Goal: Task Accomplishment & Management: Complete application form

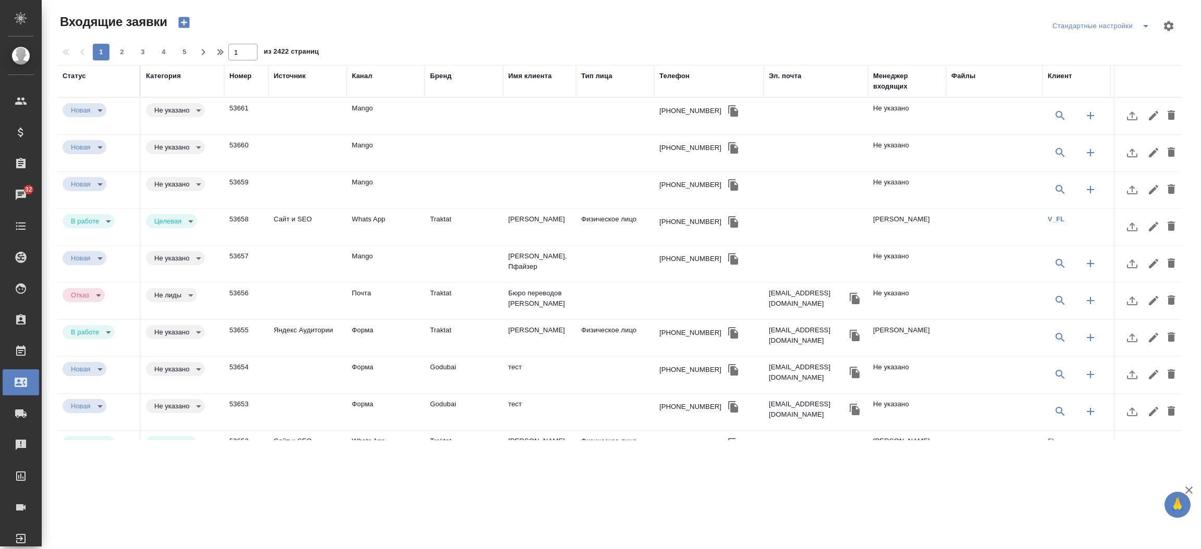
select select "RU"
click at [676, 73] on div "Телефон" at bounding box center [674, 76] width 30 height 10
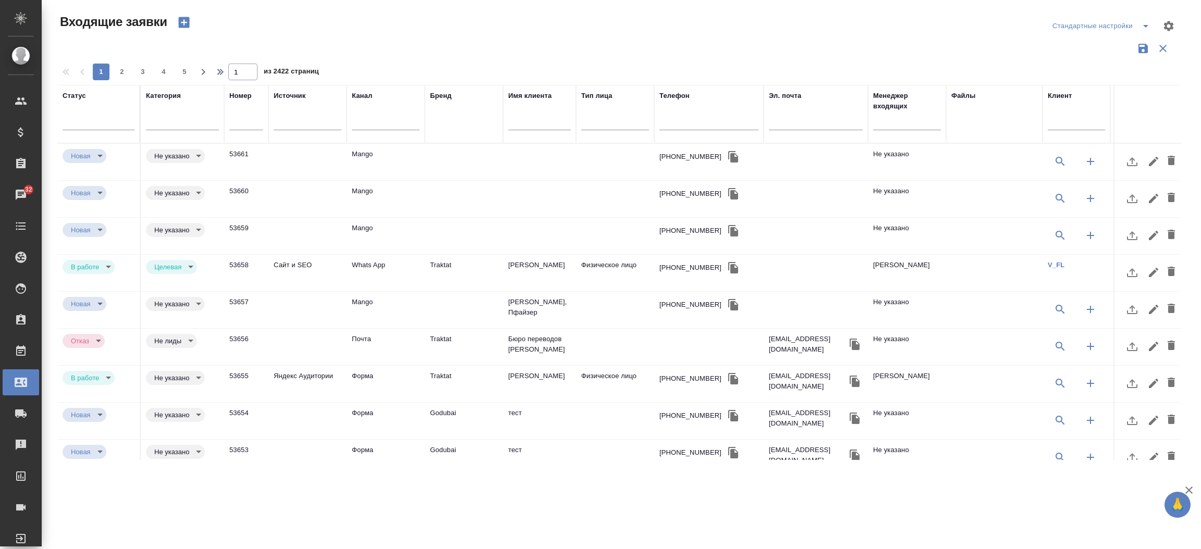
drag, startPoint x: 671, startPoint y: 111, endPoint x: 673, endPoint y: 130, distance: 18.9
click at [673, 130] on div at bounding box center [708, 125] width 99 height 26
click at [673, 130] on input "text" at bounding box center [708, 123] width 99 height 13
paste input "79811303383"
type input "79811303383"
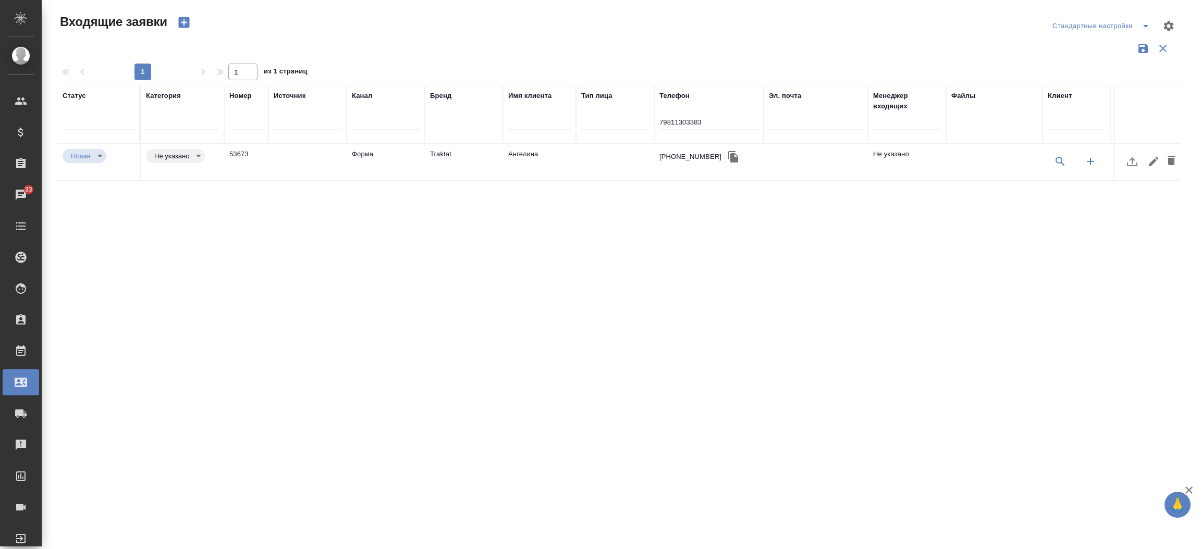
click at [390, 149] on td "Форма" at bounding box center [386, 162] width 78 height 36
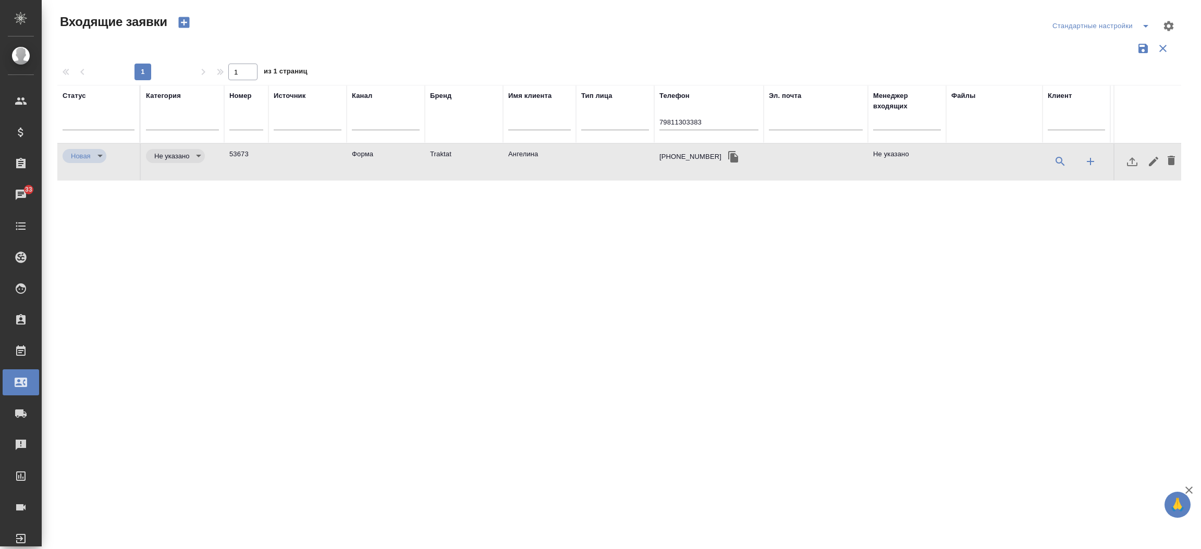
click at [390, 149] on td "Форма" at bounding box center [386, 162] width 78 height 36
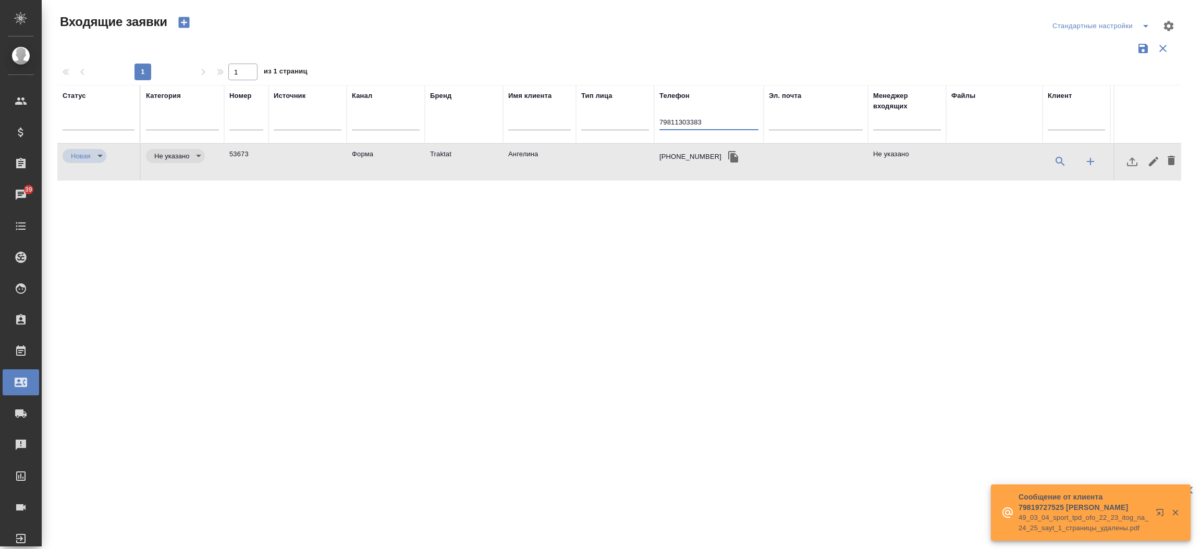
click at [692, 121] on input "79811303383" at bounding box center [708, 123] width 99 height 13
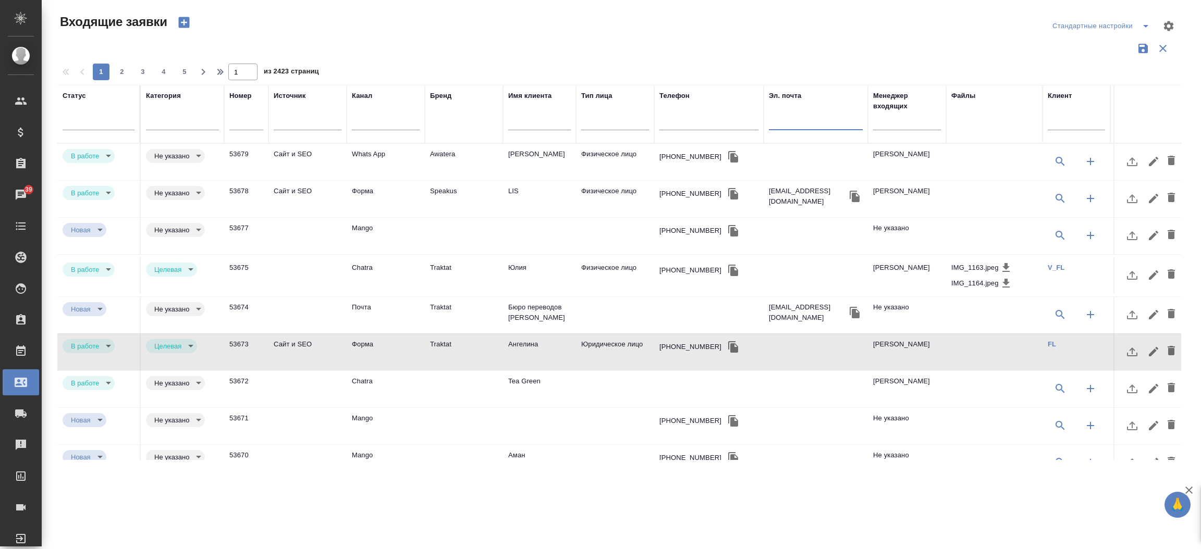
click at [799, 117] on input "text" at bounding box center [816, 123] width 94 height 13
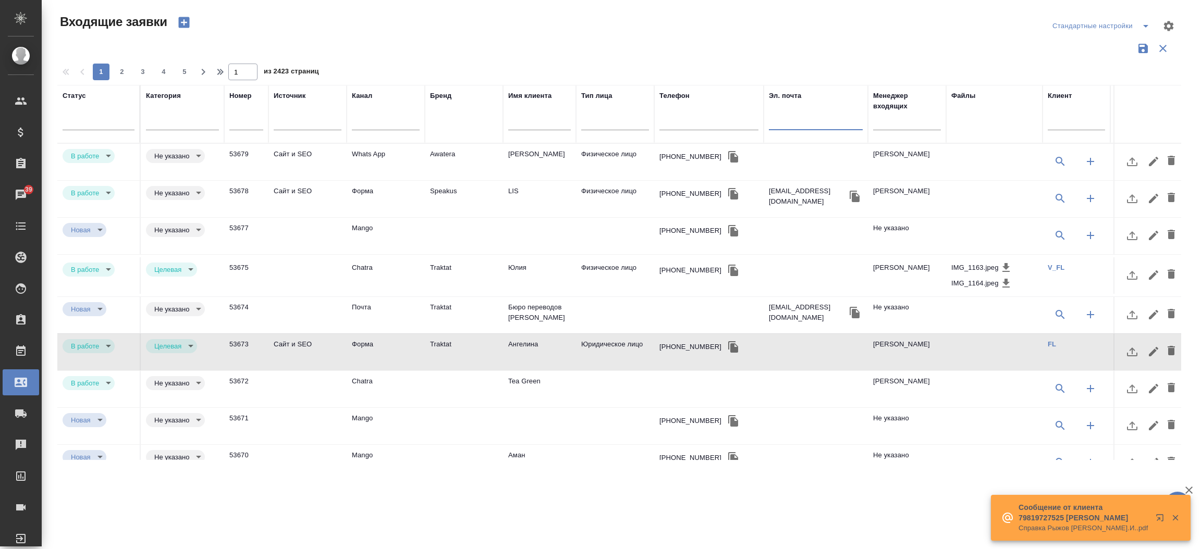
paste input "rash.hammad@gmail.com"
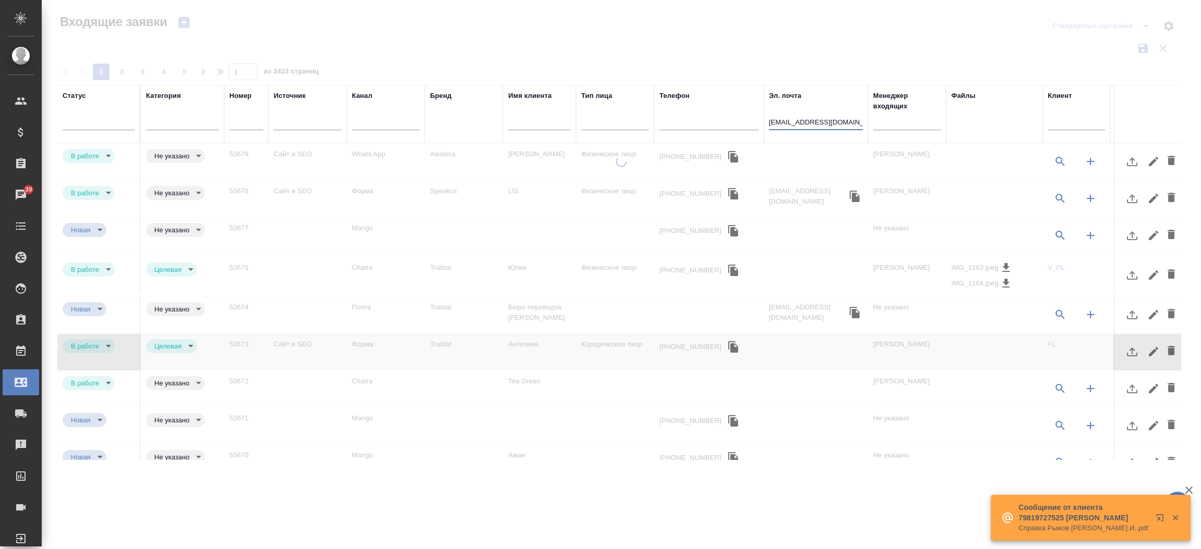
type input "rash.hammad@gmail.com"
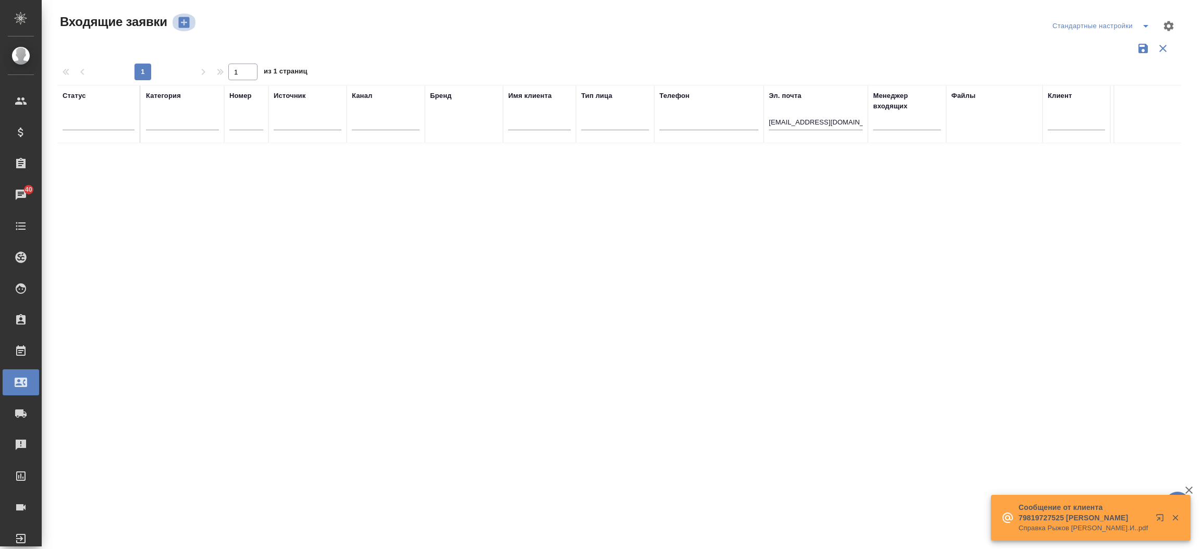
click at [182, 23] on icon "button" at bounding box center [184, 22] width 15 height 15
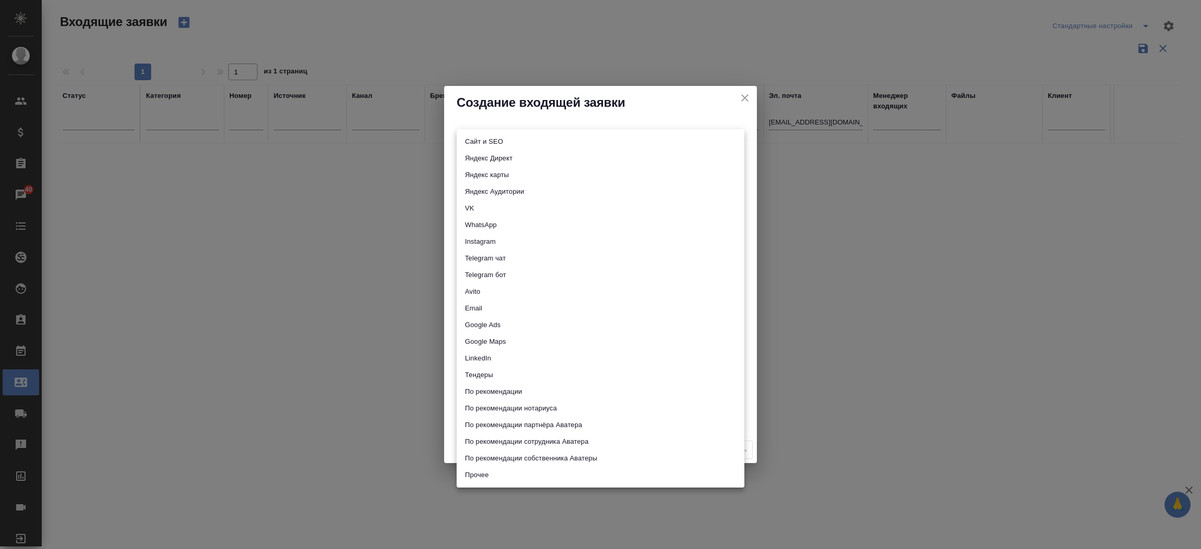
click at [506, 145] on body "🙏 .cls-1 fill:#fff; AWATERA Прутько Ирина i.prutko Клиенты Спецификации Заказы …" at bounding box center [600, 274] width 1201 height 549
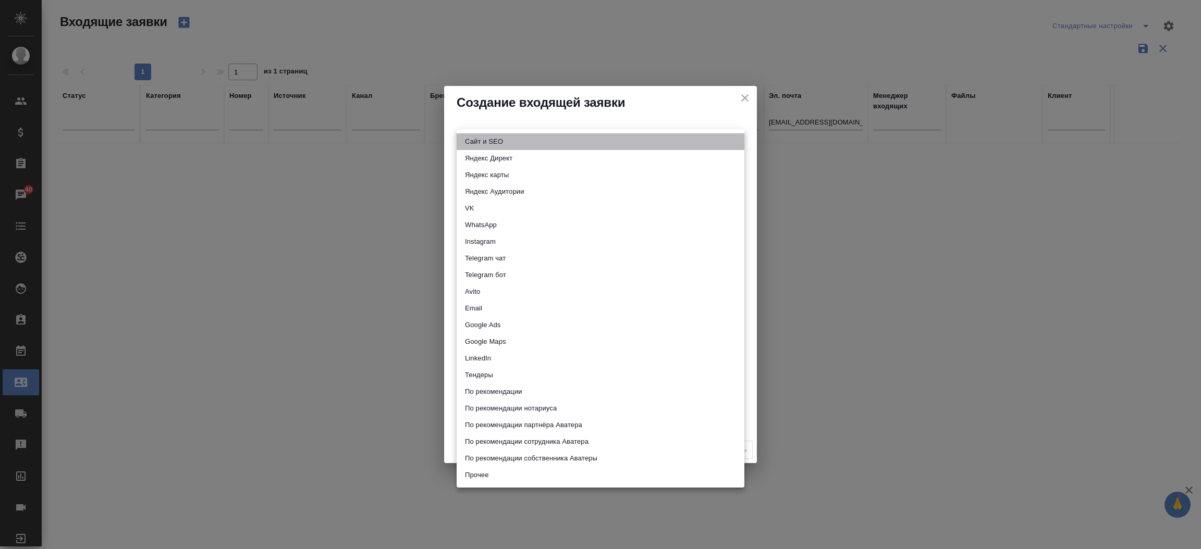
click at [506, 145] on li "Сайт и SEO" at bounding box center [601, 141] width 288 height 17
type input "seo"
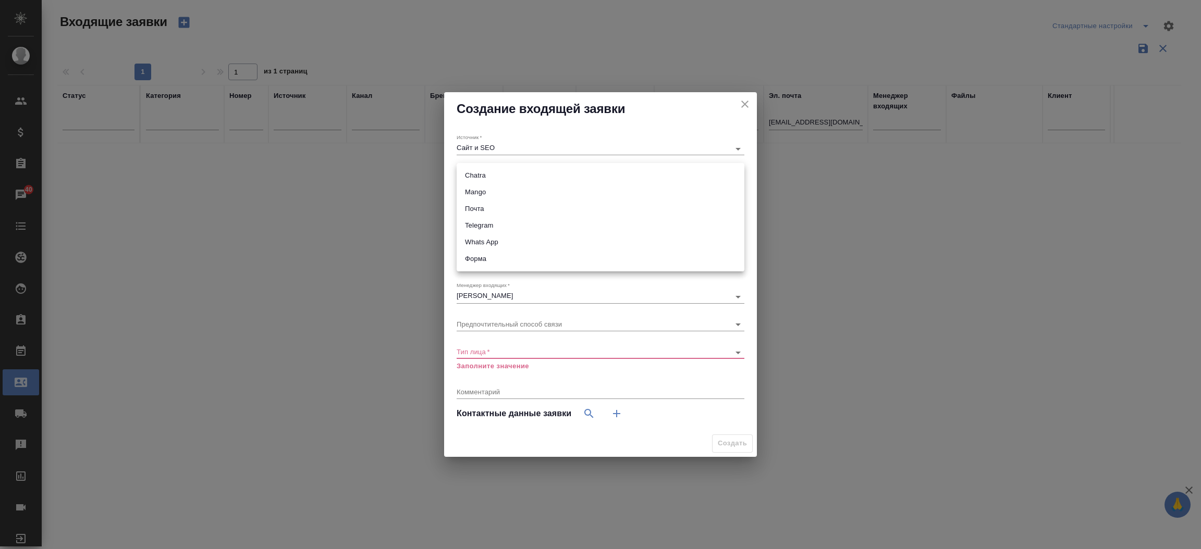
click at [502, 177] on body "🙏 .cls-1 fill:#fff; AWATERA Прутько Ирина i.prutko Клиенты Спецификации Заказы …" at bounding box center [600, 274] width 1201 height 549
click at [493, 259] on li "Форма" at bounding box center [601, 259] width 288 height 17
type input "63623f8939da55ae86e7274a"
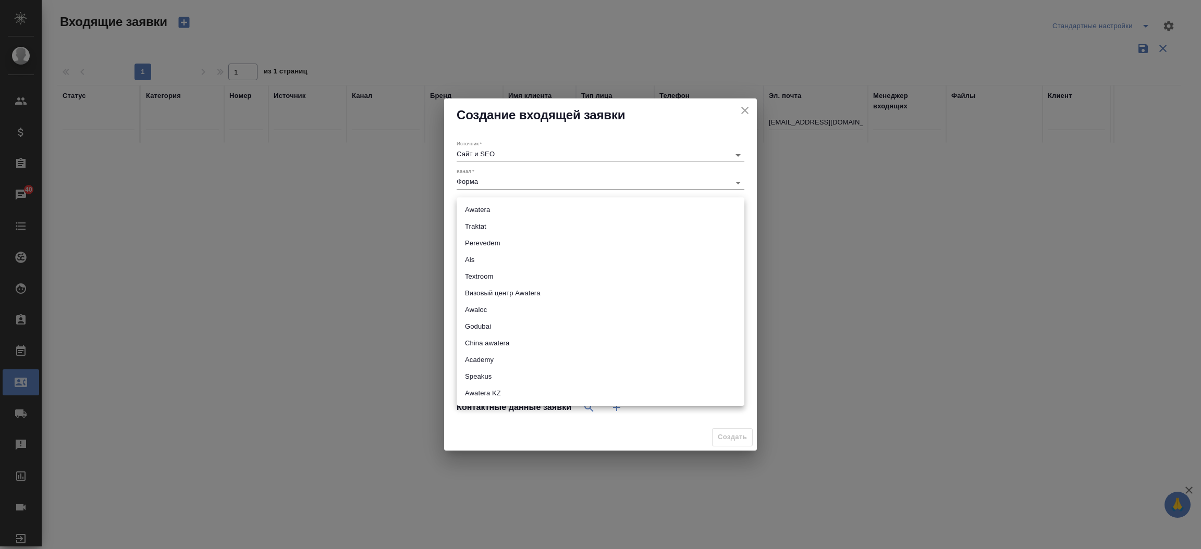
click at [486, 210] on body "🙏 .cls-1 fill:#fff; AWATERA Прутько Ирина i.prutko Клиенты Спецификации Заказы …" at bounding box center [600, 274] width 1201 height 549
click at [512, 374] on li "Speakus" at bounding box center [601, 377] width 288 height 17
type input "speakus"
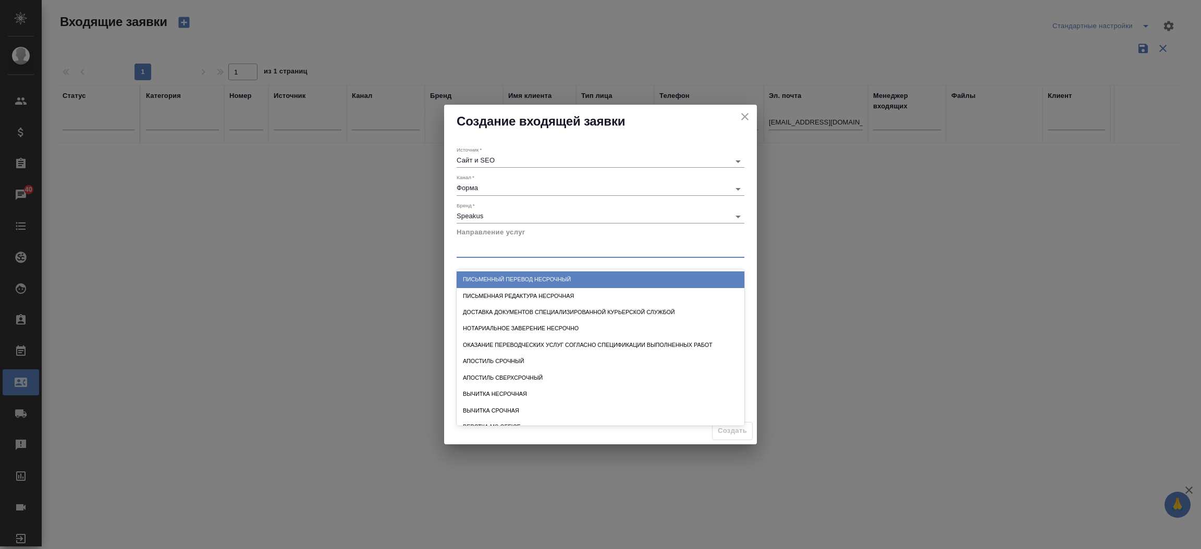
click at [537, 251] on div at bounding box center [601, 247] width 288 height 15
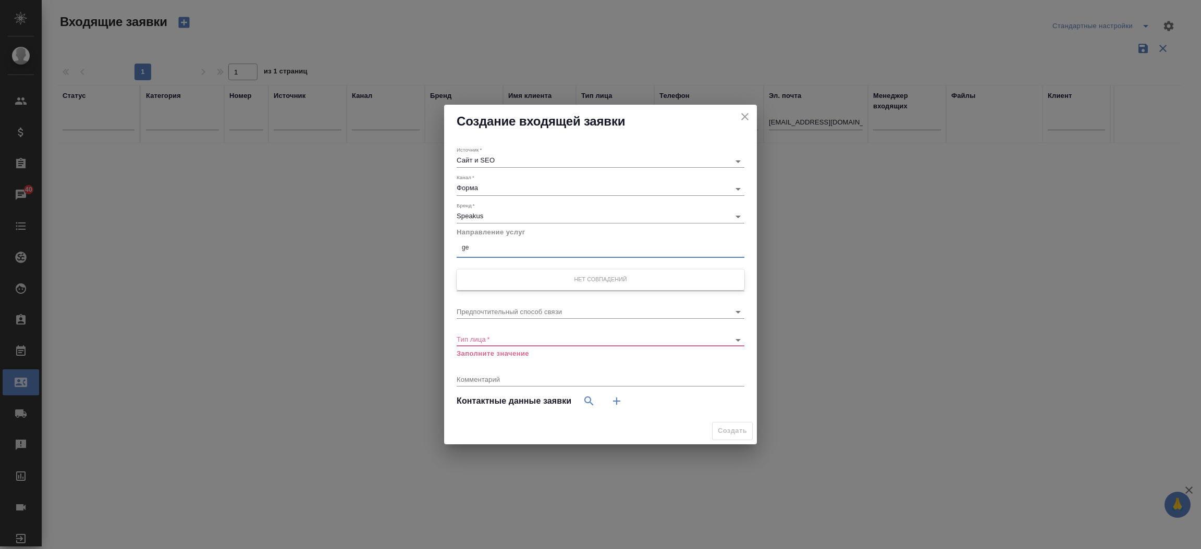
type input "g"
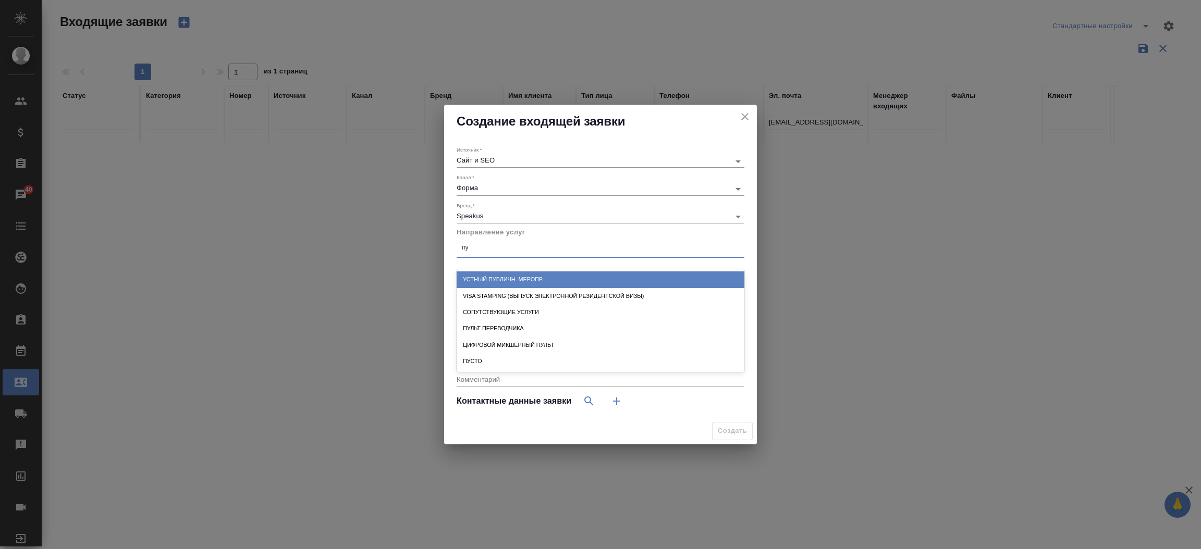
type input "пус"
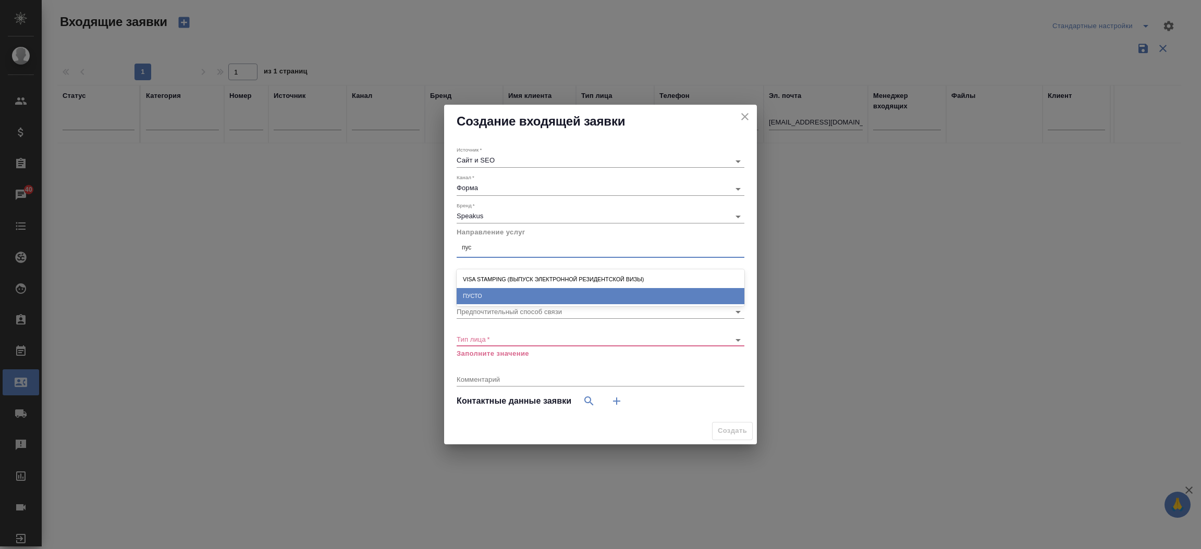
click at [524, 290] on div "ПУСТО" at bounding box center [601, 296] width 288 height 16
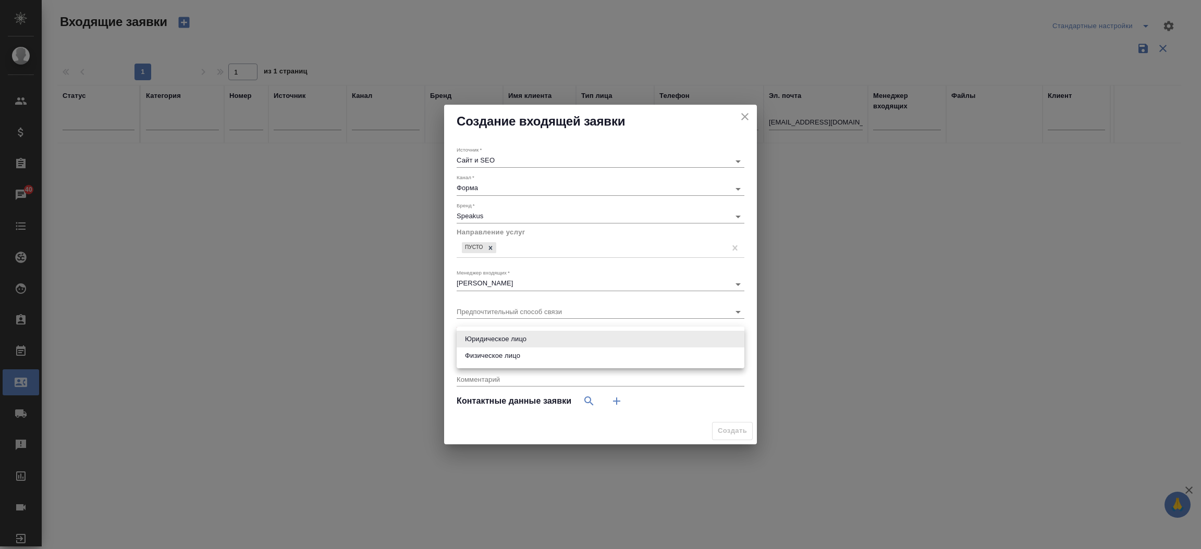
click at [500, 337] on body "🙏 .cls-1 fill:#fff; AWATERA Прутько Ирина i.prutko Клиенты Спецификации Заказы …" at bounding box center [600, 274] width 1201 height 549
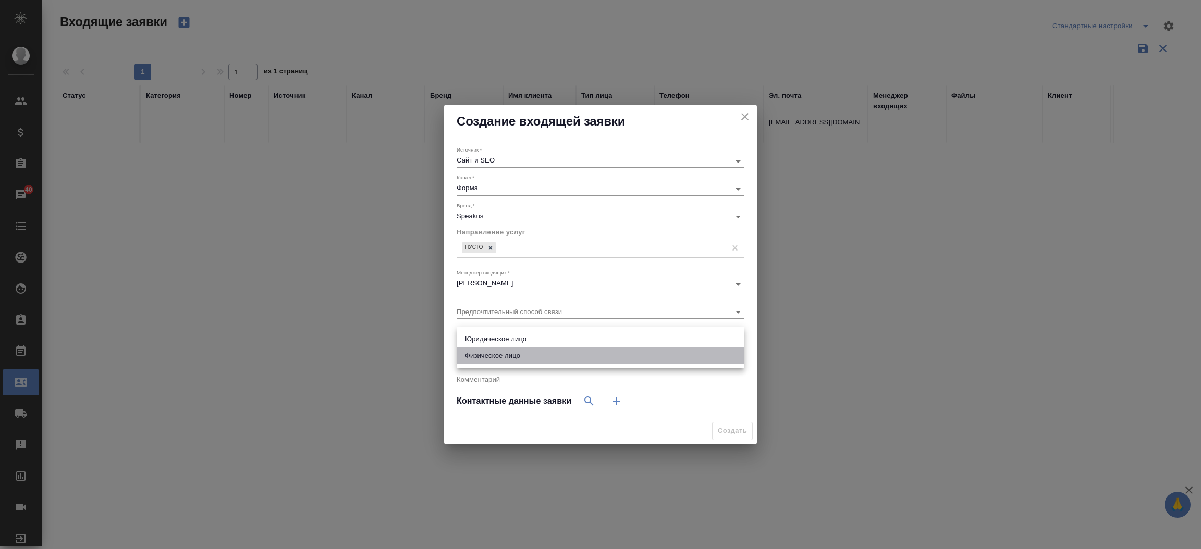
click at [498, 356] on li "Физическое лицо" at bounding box center [601, 356] width 288 height 17
type input "private"
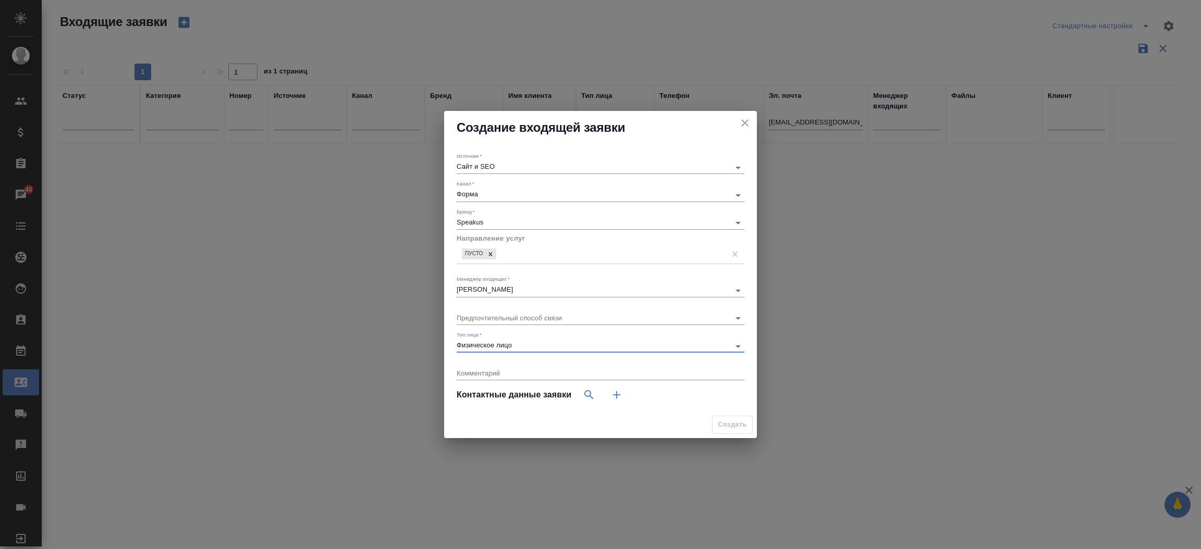
click at [612, 390] on icon "button" at bounding box center [616, 395] width 13 height 13
select select "RU"
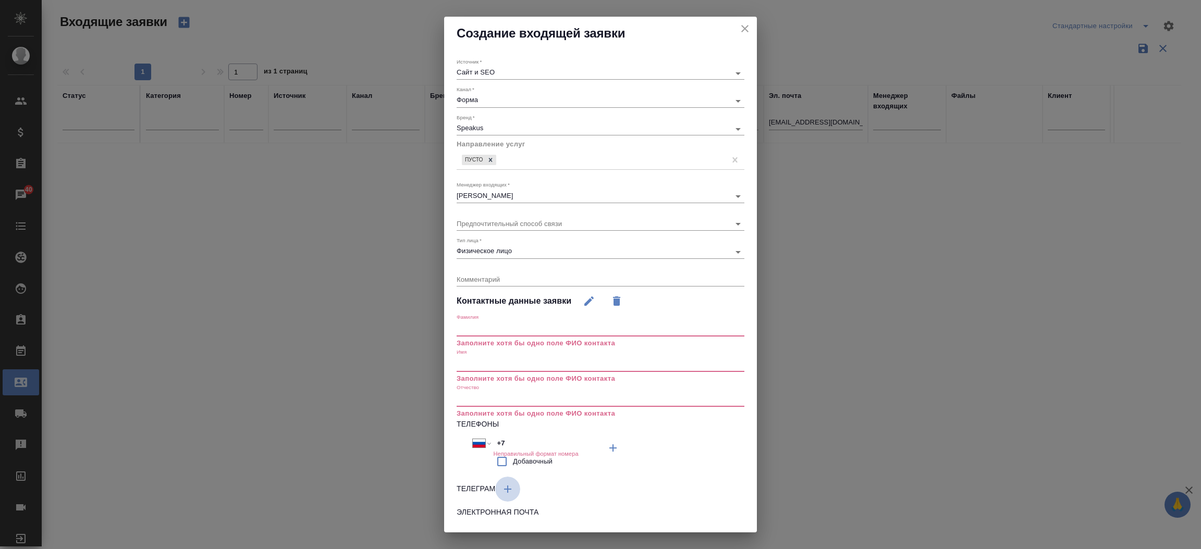
click at [509, 487] on icon "button" at bounding box center [507, 489] width 13 height 13
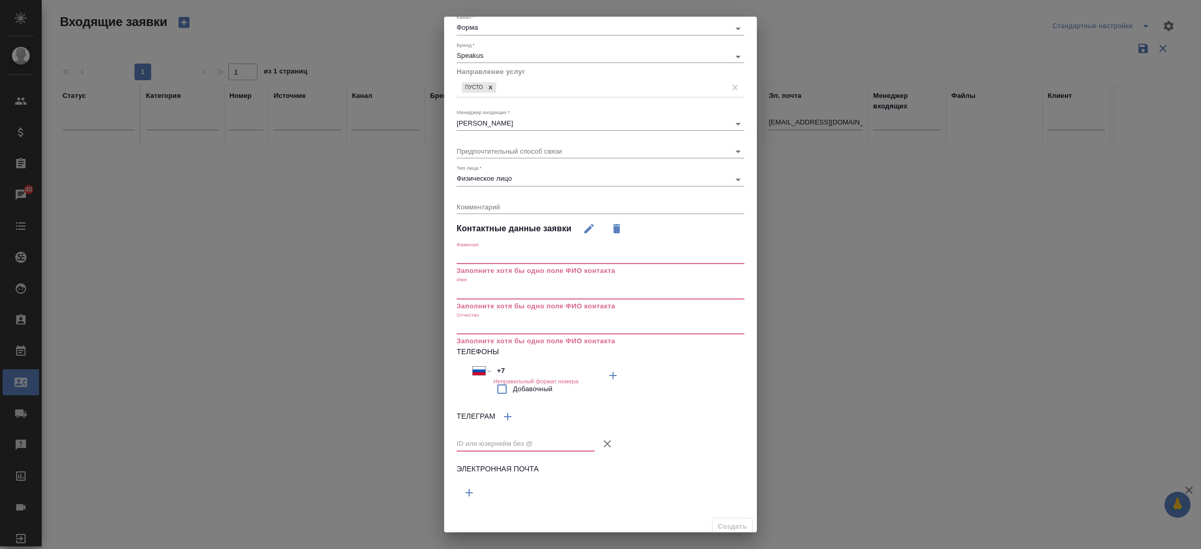
scroll to position [79, 0]
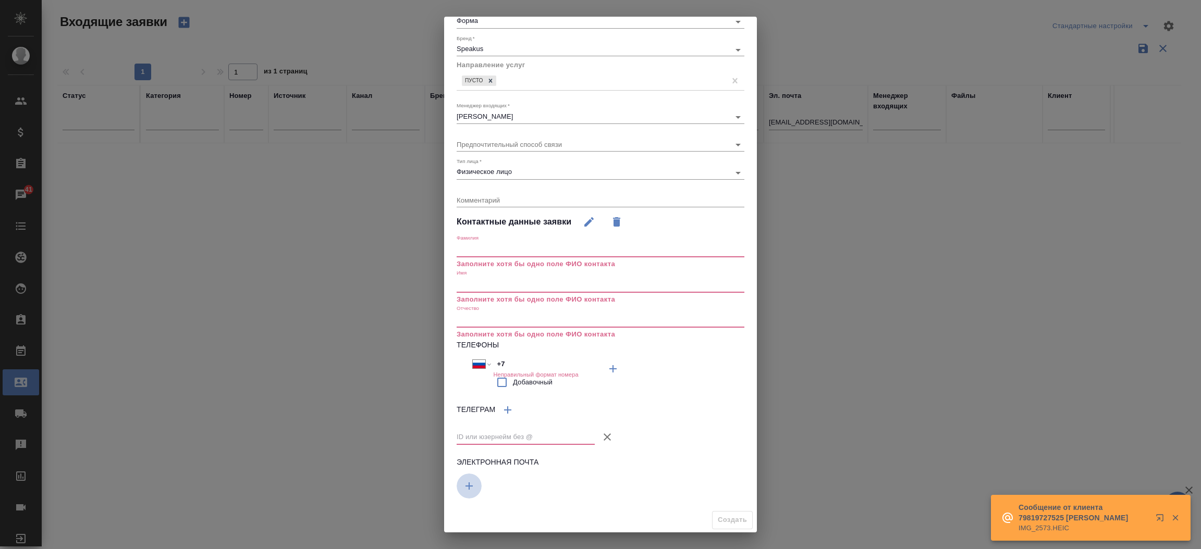
click at [607, 375] on icon "button" at bounding box center [613, 369] width 13 height 13
click at [470, 490] on input "text" at bounding box center [529, 488] width 144 height 13
paste input "rash.hammad@gmail.com"
type input "rash.hammad@gmail.com"
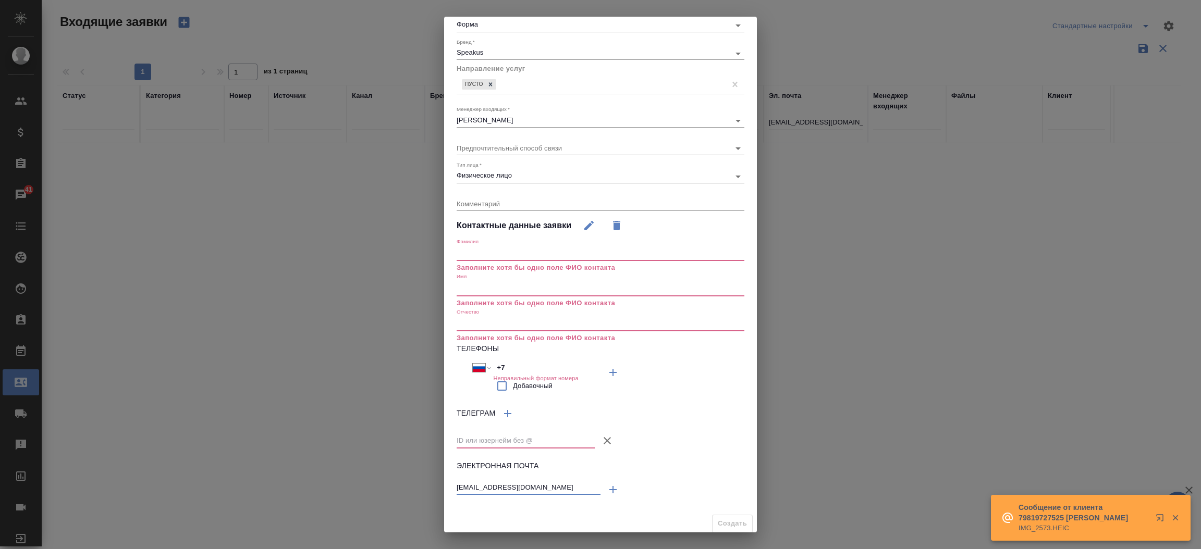
click at [603, 435] on icon "button" at bounding box center [607, 441] width 13 height 13
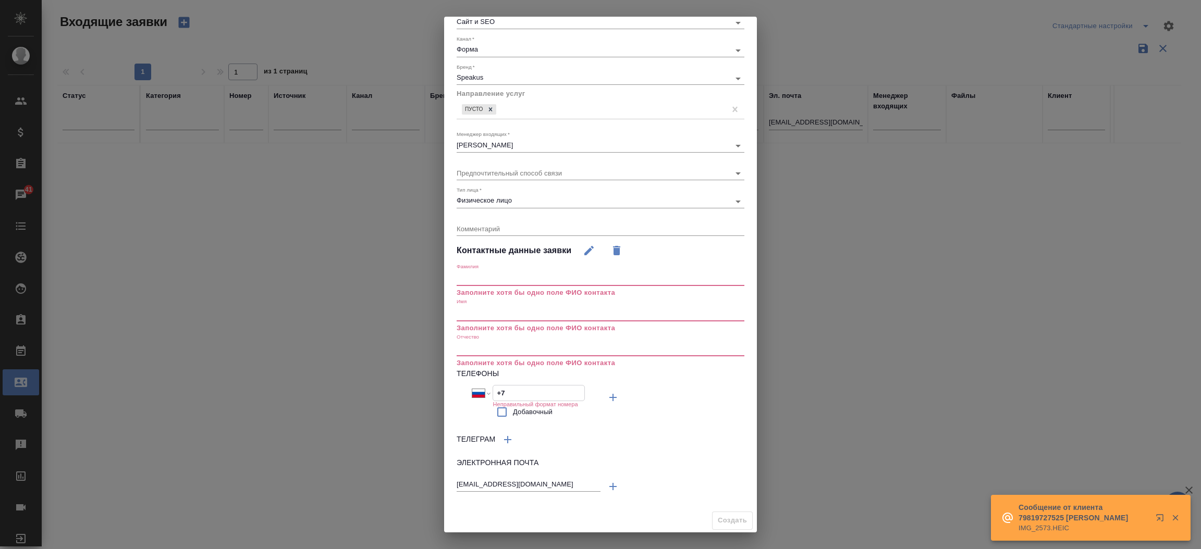
scroll to position [52, 0]
click at [524, 389] on input "+7" at bounding box center [538, 392] width 91 height 15
paste input "971 5500000000"
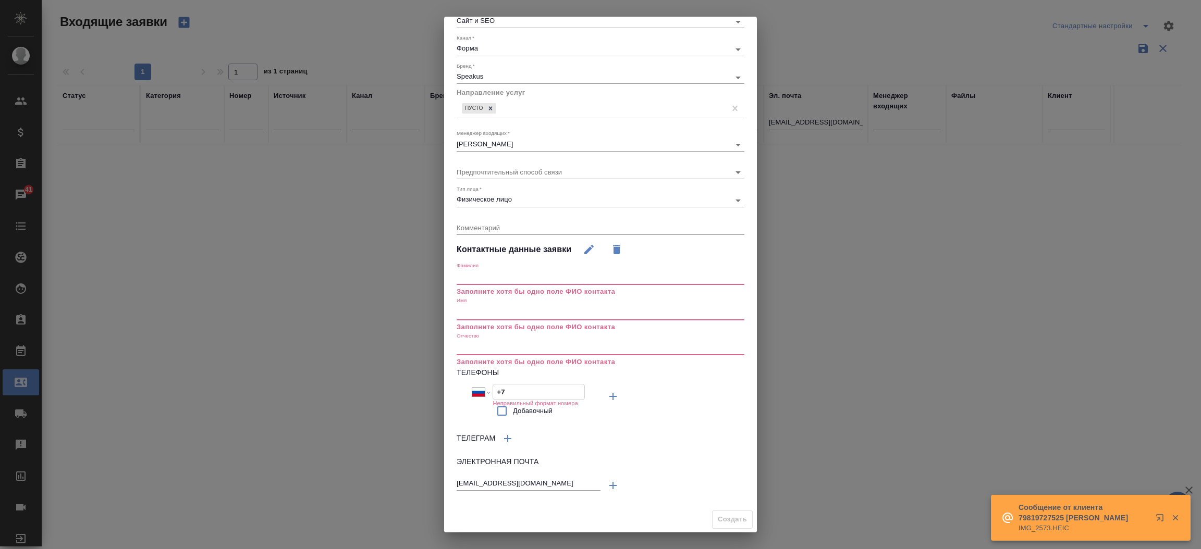
select select "AE"
type input "+971 5500000000"
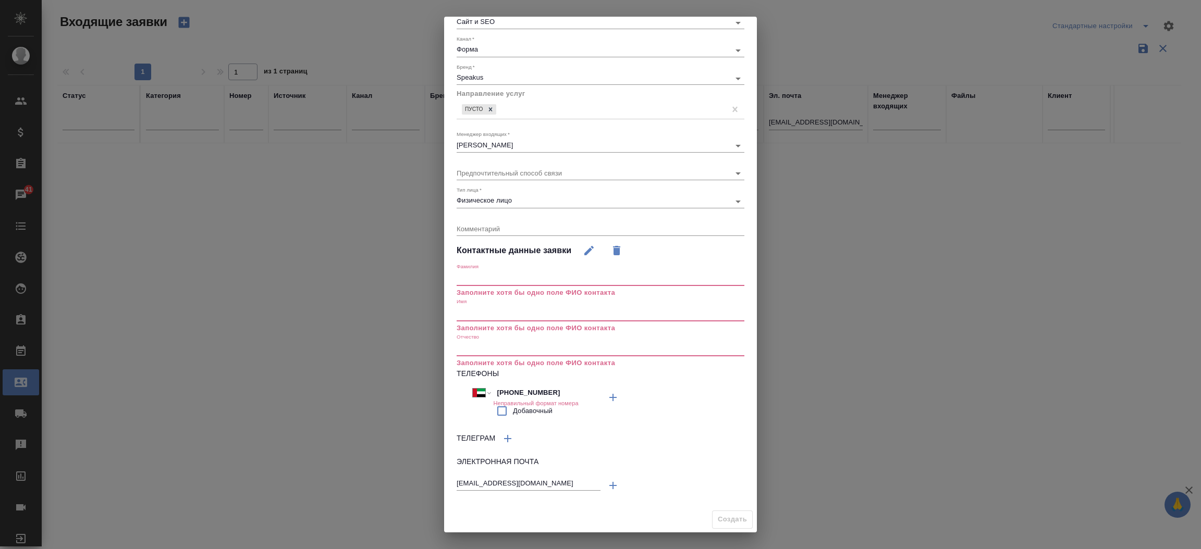
click at [471, 311] on input "text" at bounding box center [601, 313] width 288 height 15
paste input "Rashid Hammad"
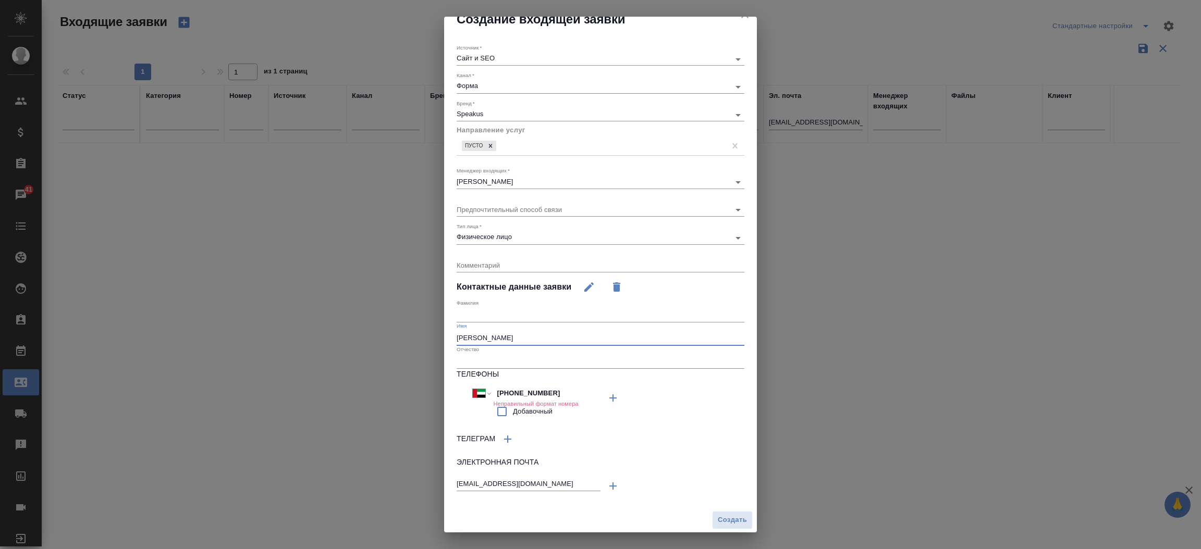
click at [469, 339] on input "Rashid Hammad" at bounding box center [601, 338] width 288 height 15
type input "Rashid Hammad"
click at [718, 521] on span "Создать" at bounding box center [732, 520] width 29 height 12
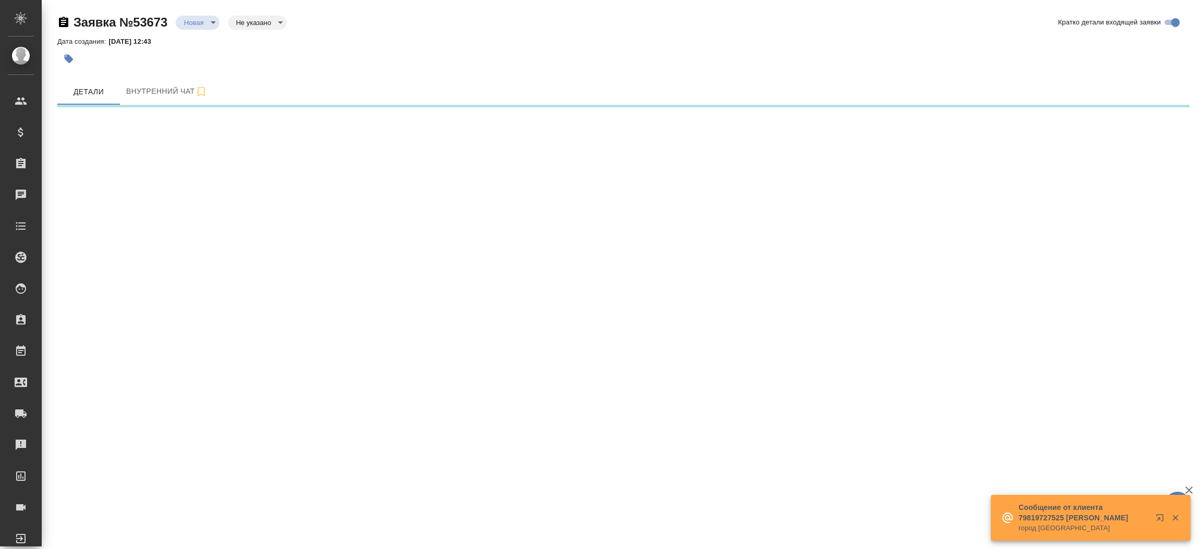
select select "RU"
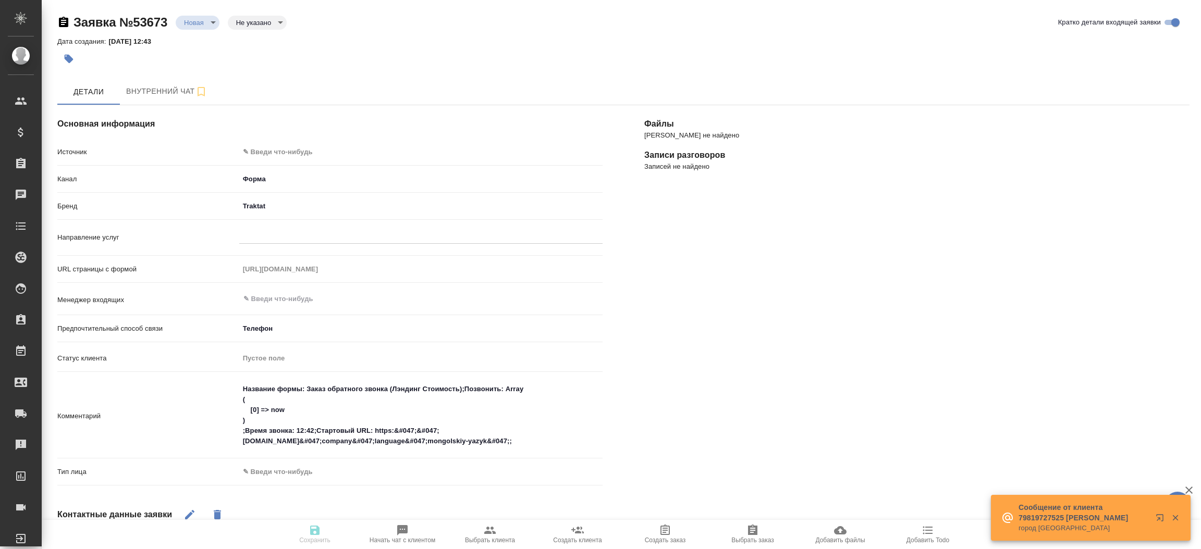
type textarea "x"
drag, startPoint x: 326, startPoint y: 140, endPoint x: 320, endPoint y: 149, distance: 10.1
click at [320, 149] on div "Основная информация Источник ✎ Введи что-нибудь Канал Форма 63623f8939da55ae86e…" at bounding box center [329, 414] width 587 height 660
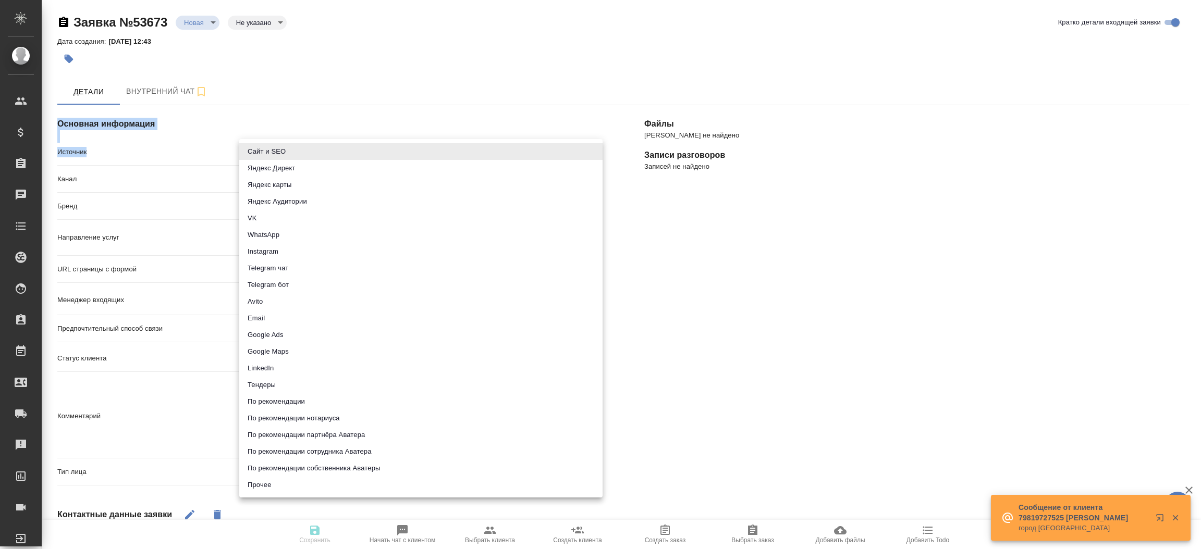
click at [320, 149] on body "🙏 .cls-1 fill:#fff; AWATERA Прутько Ирина i.prutko Клиенты Спецификации Заказы …" at bounding box center [600, 274] width 1201 height 549
click at [320, 149] on li "Сайт и SEO" at bounding box center [420, 151] width 363 height 17
type input "seo"
type textarea "x"
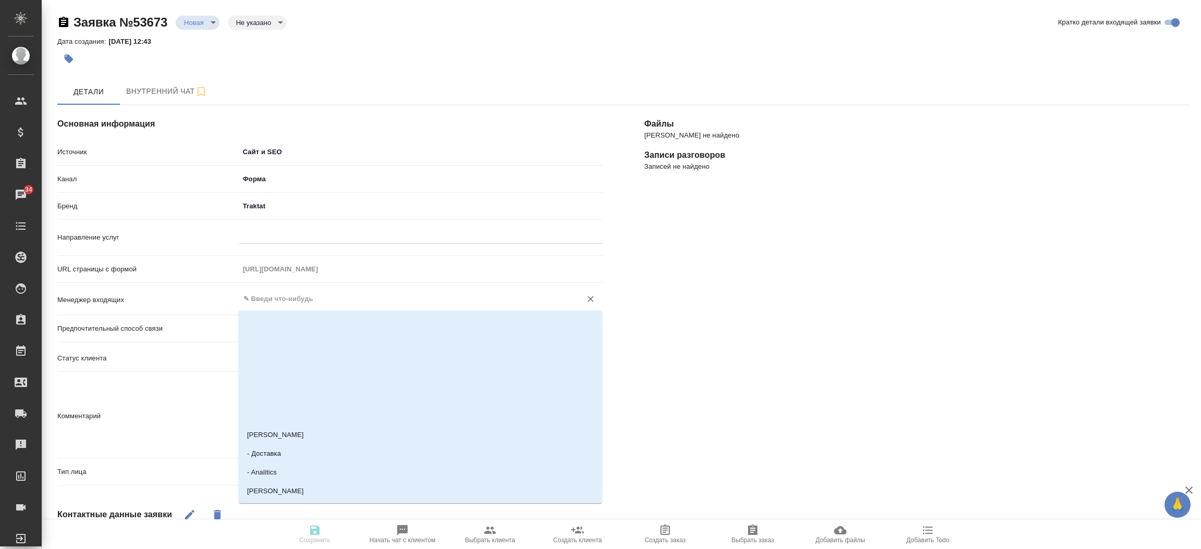
click at [273, 299] on input "text" at bounding box center [403, 299] width 322 height 13
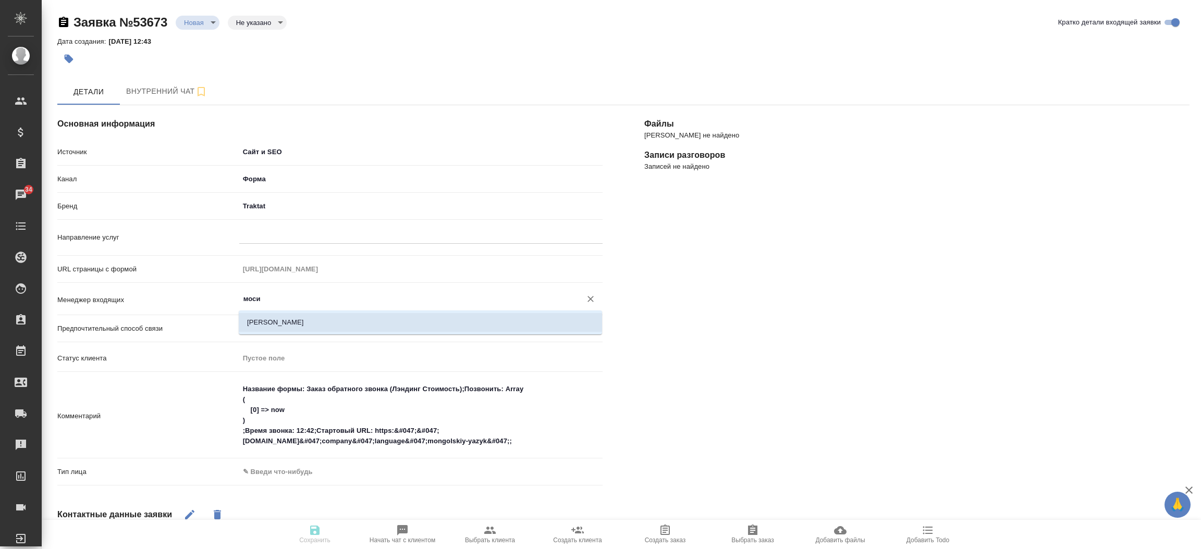
click at [293, 322] on li "[PERSON_NAME]" at bounding box center [420, 322] width 363 height 19
type input "[PERSON_NAME]"
type textarea "x"
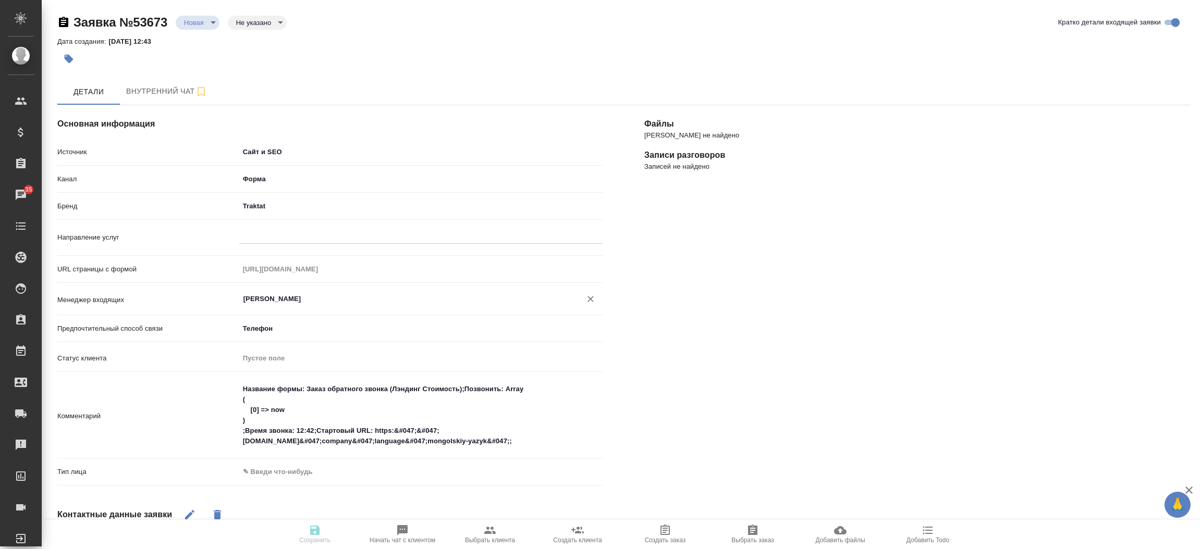
type input "[PERSON_NAME]"
click at [649, 380] on div "Файлы Файлов не найдено Записи разговоров Записей не найдено" at bounding box center [916, 414] width 587 height 660
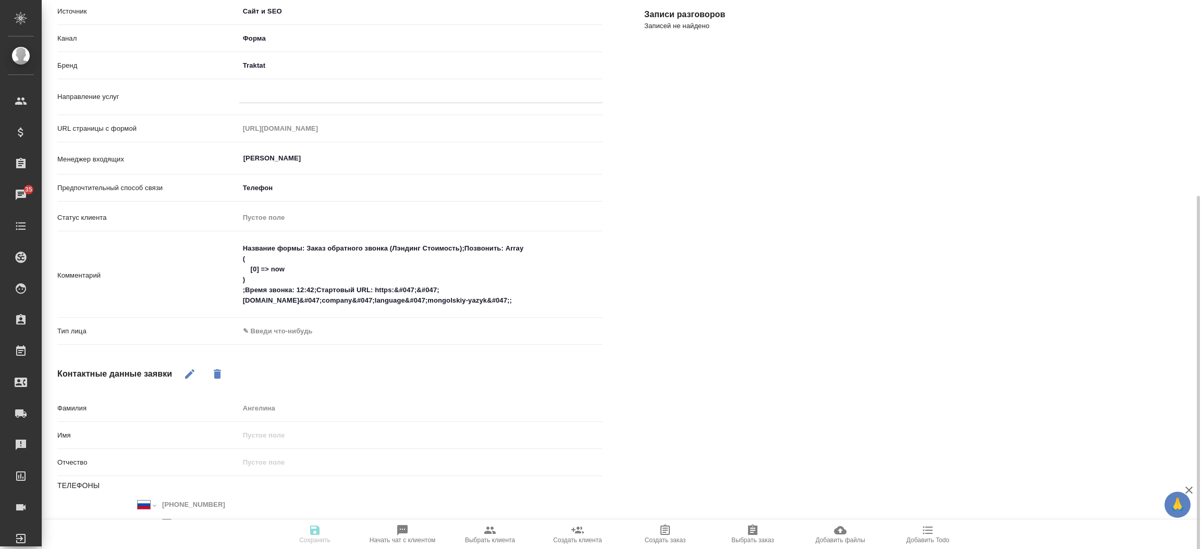
scroll to position [193, 0]
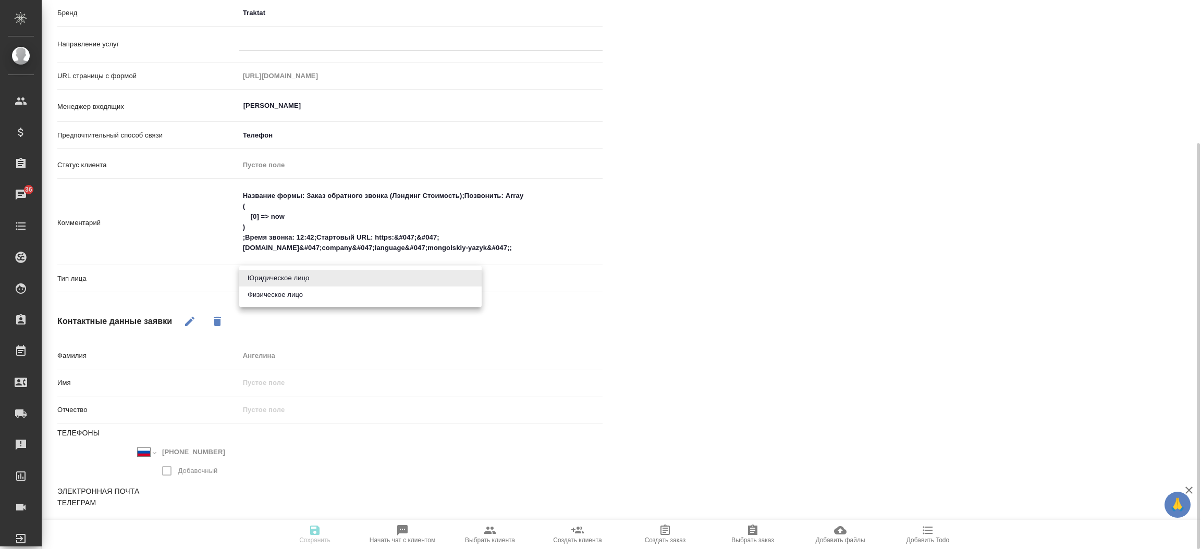
click at [294, 281] on body "🙏 .cls-1 fill:#fff; AWATERA Прутько Ирина i.prutko Клиенты Спецификации Заказы …" at bounding box center [600, 274] width 1201 height 549
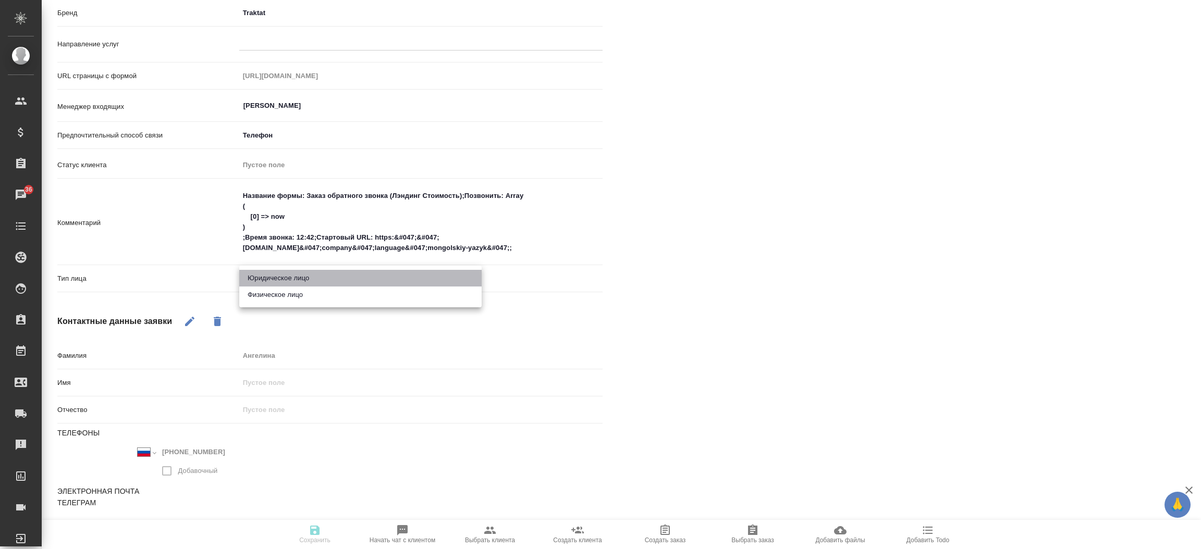
click at [298, 280] on li "Юридическое лицо" at bounding box center [360, 278] width 242 height 17
type textarea "x"
type input "company"
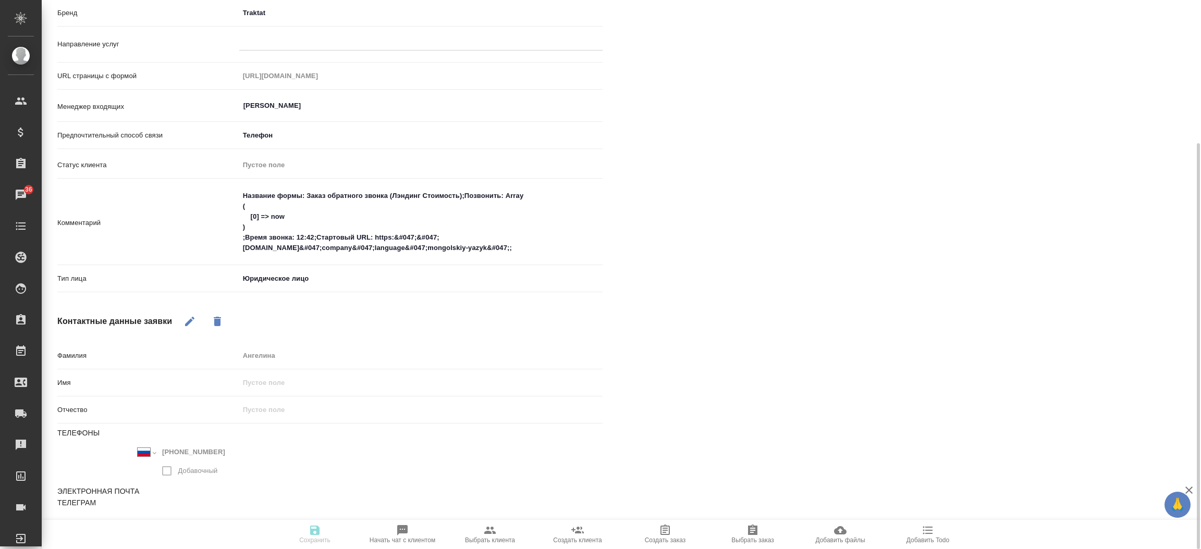
click at [299, 31] on div at bounding box center [420, 41] width 363 height 20
type input "g"
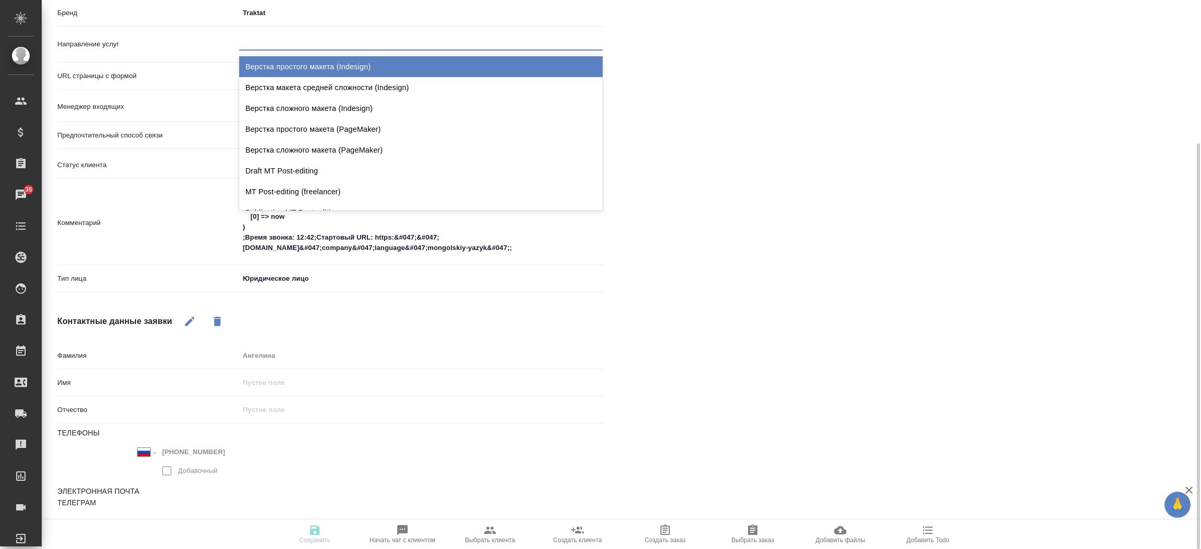
type textarea "x"
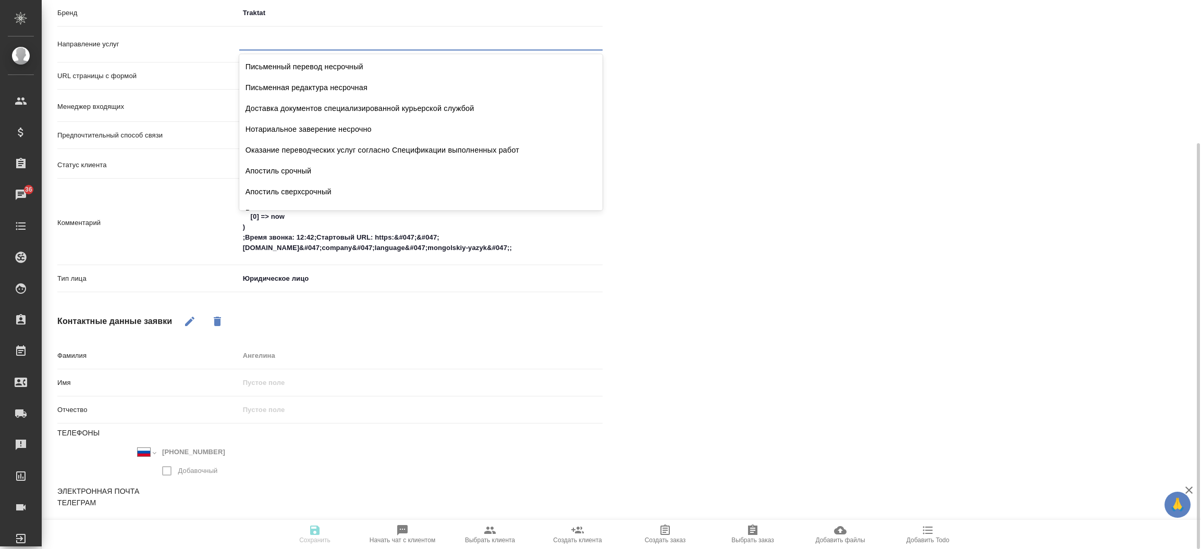
type input "о"
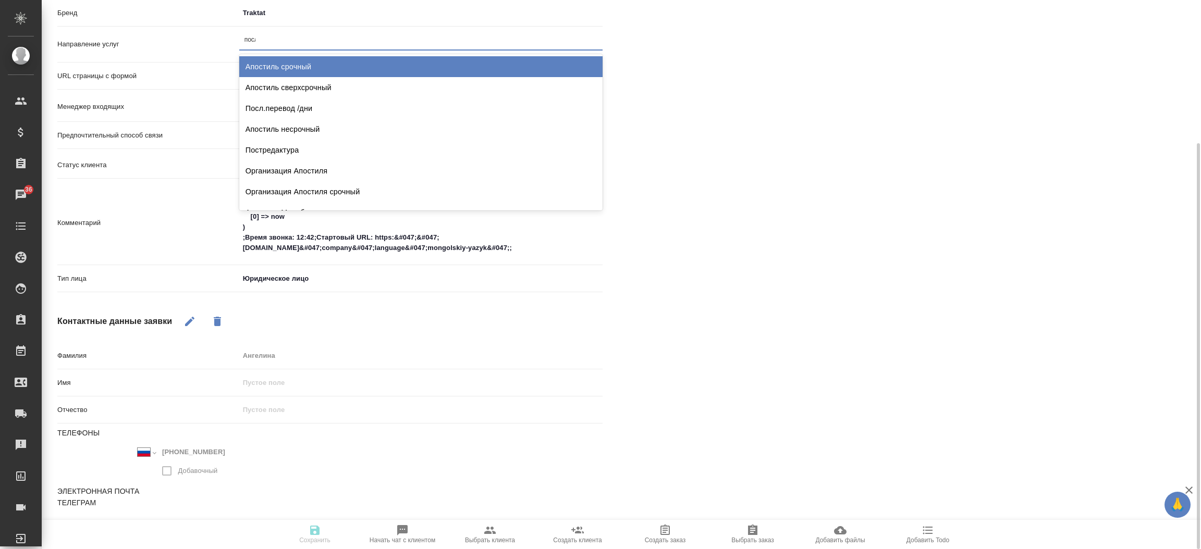
type input "после"
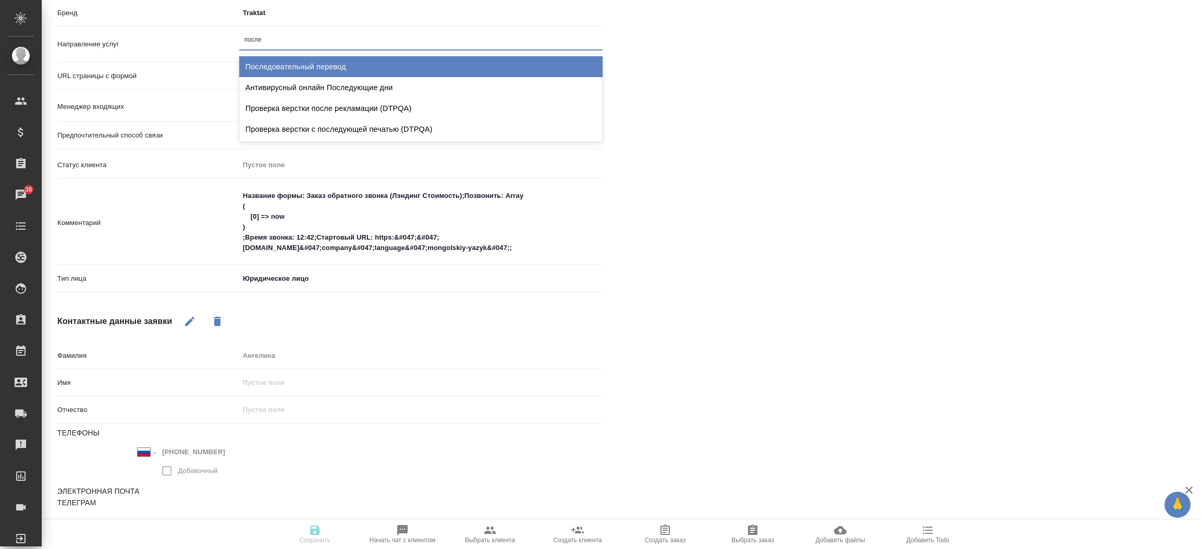
click at [299, 70] on div "Последовательный перевод" at bounding box center [420, 66] width 363 height 21
type textarea "x"
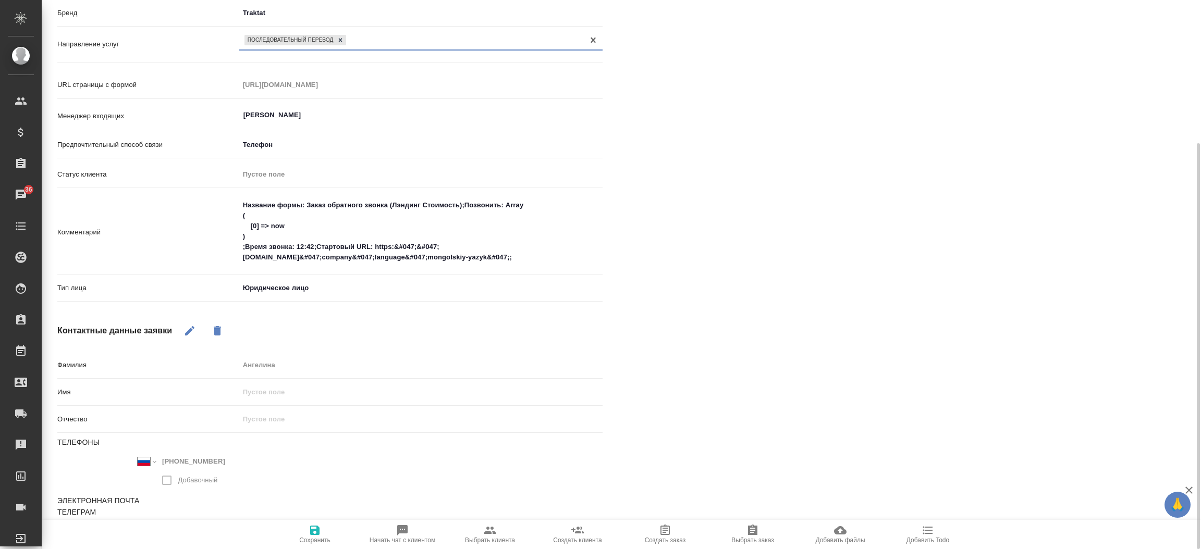
click at [307, 525] on span "Сохранить" at bounding box center [314, 534] width 75 height 20
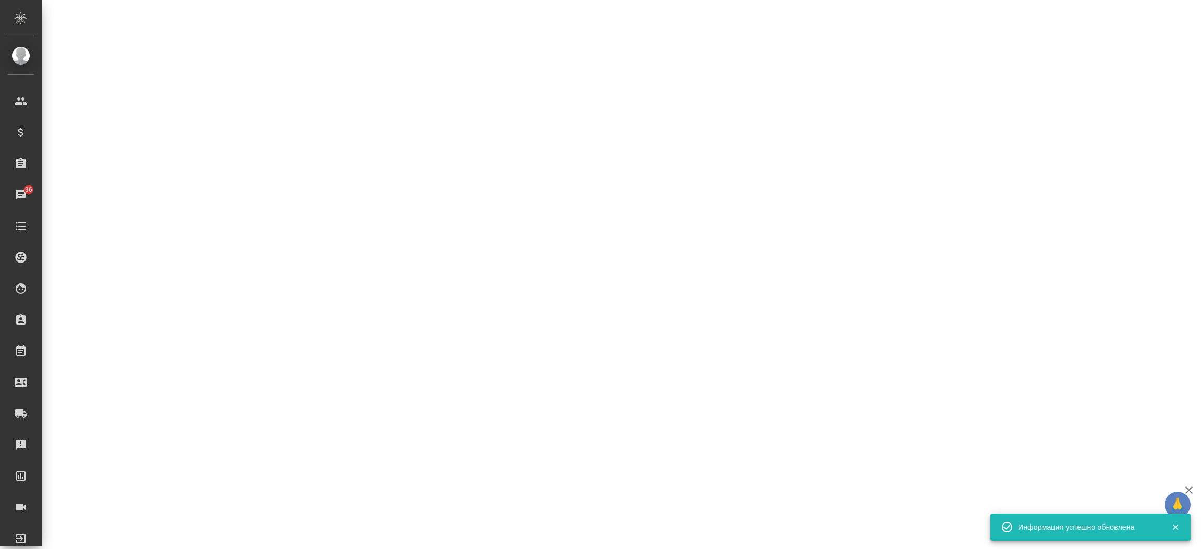
select select "RU"
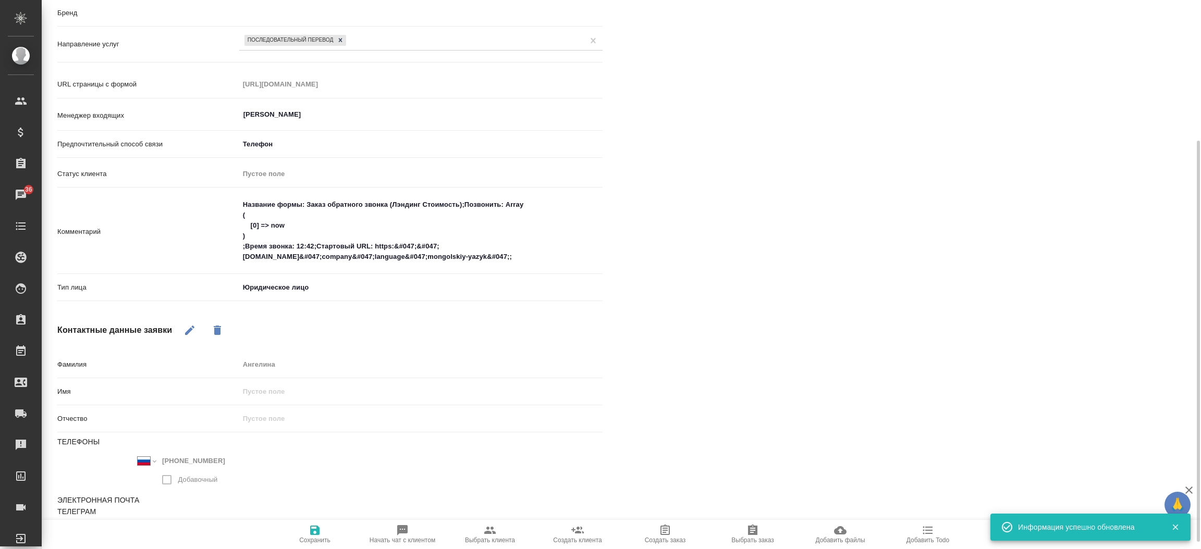
scroll to position [193, 0]
click at [489, 527] on icon "button" at bounding box center [490, 530] width 13 height 13
type textarea "x"
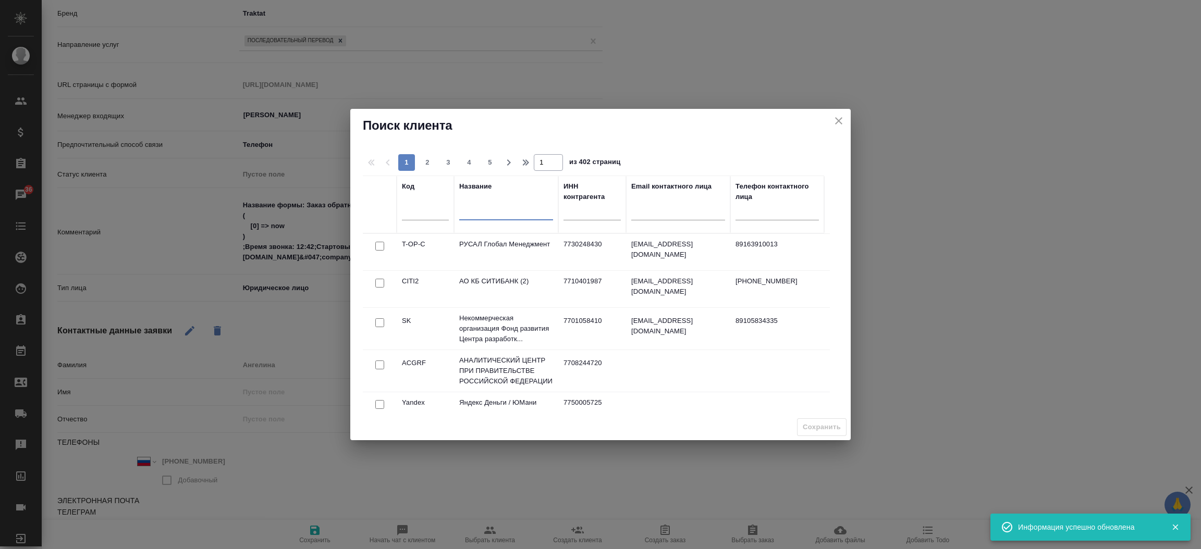
click at [487, 218] on input "text" at bounding box center [506, 213] width 94 height 13
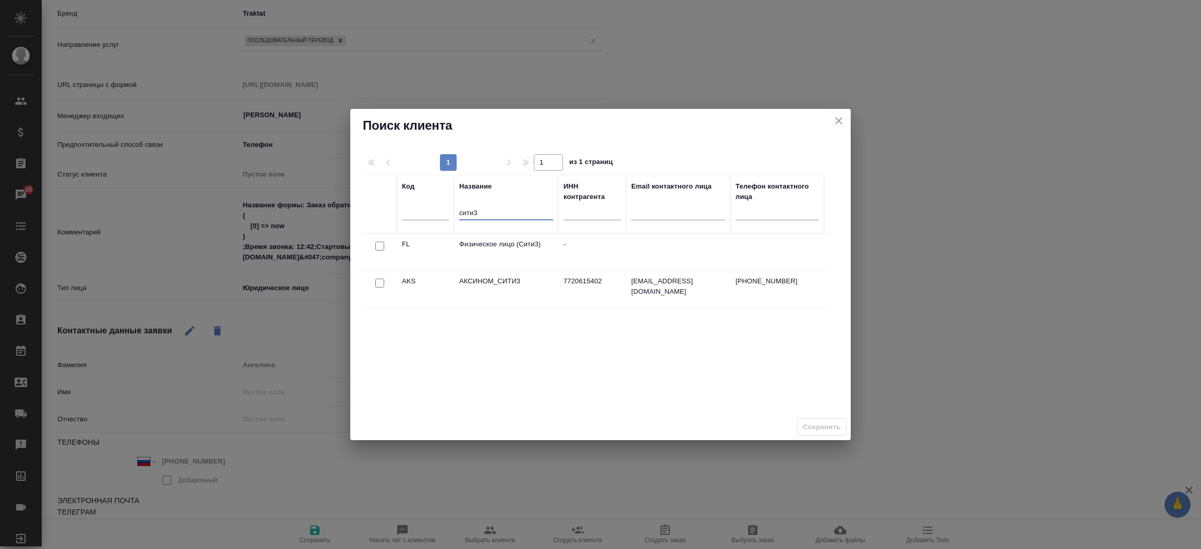
type input "сити3"
click at [382, 245] on input "checkbox" at bounding box center [379, 246] width 9 height 9
checkbox input "true"
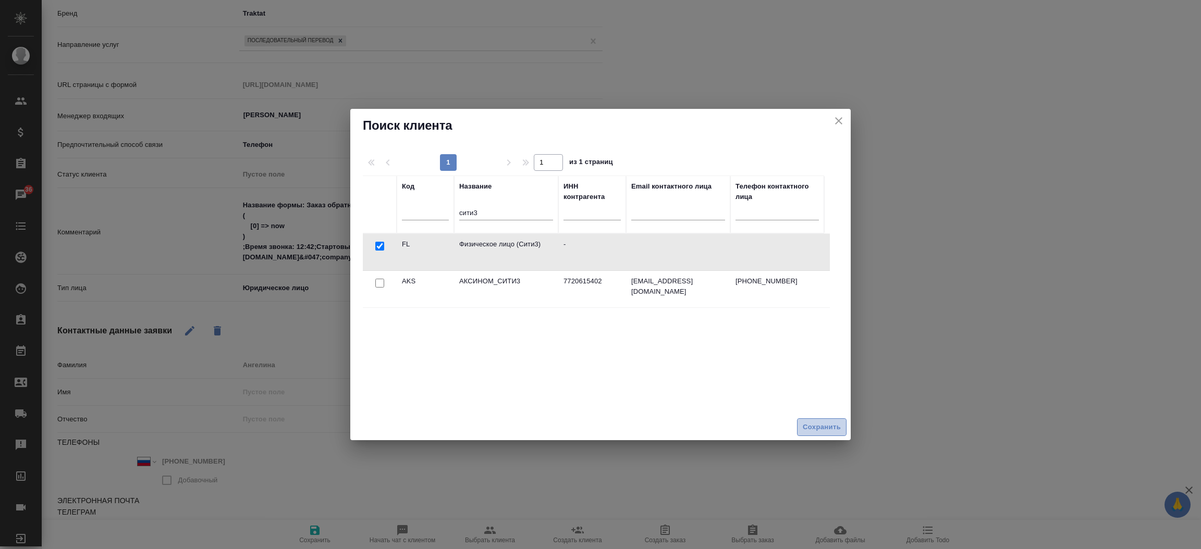
click at [813, 422] on span "Сохранить" at bounding box center [822, 428] width 38 height 12
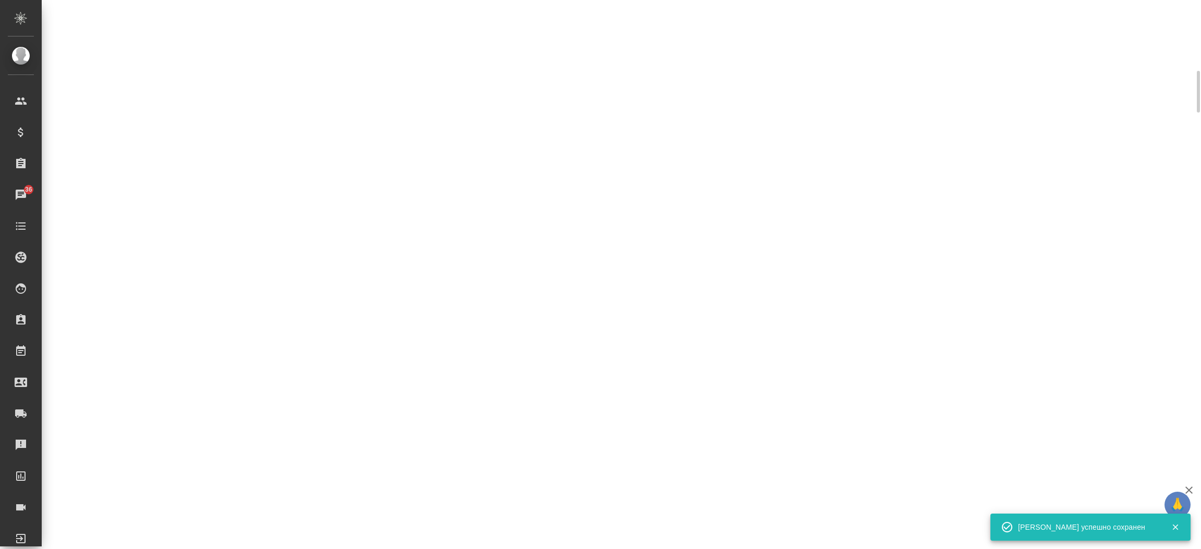
select select "RU"
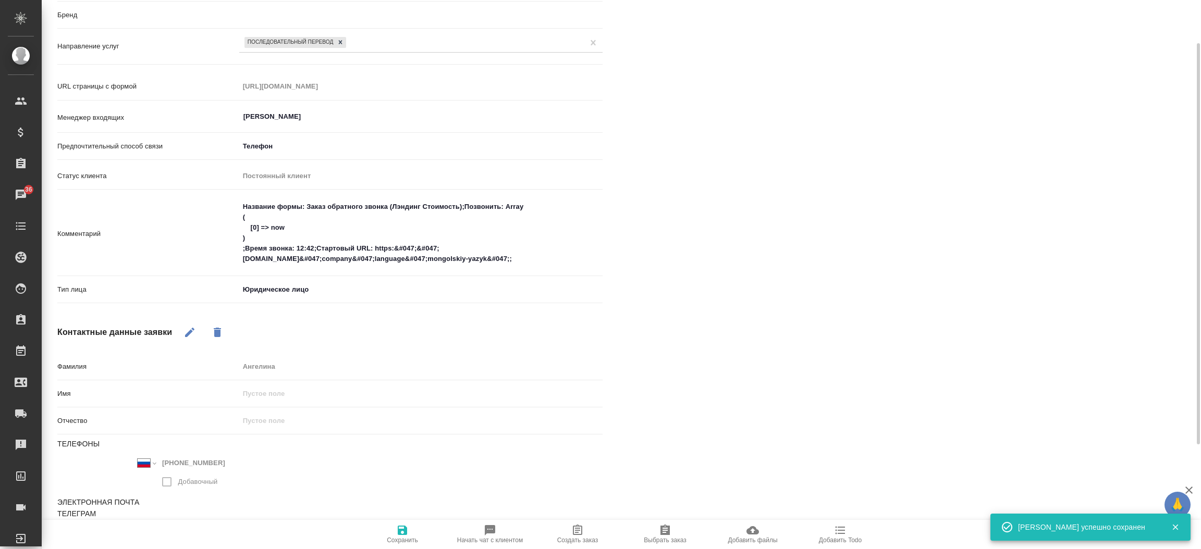
scroll to position [136, 0]
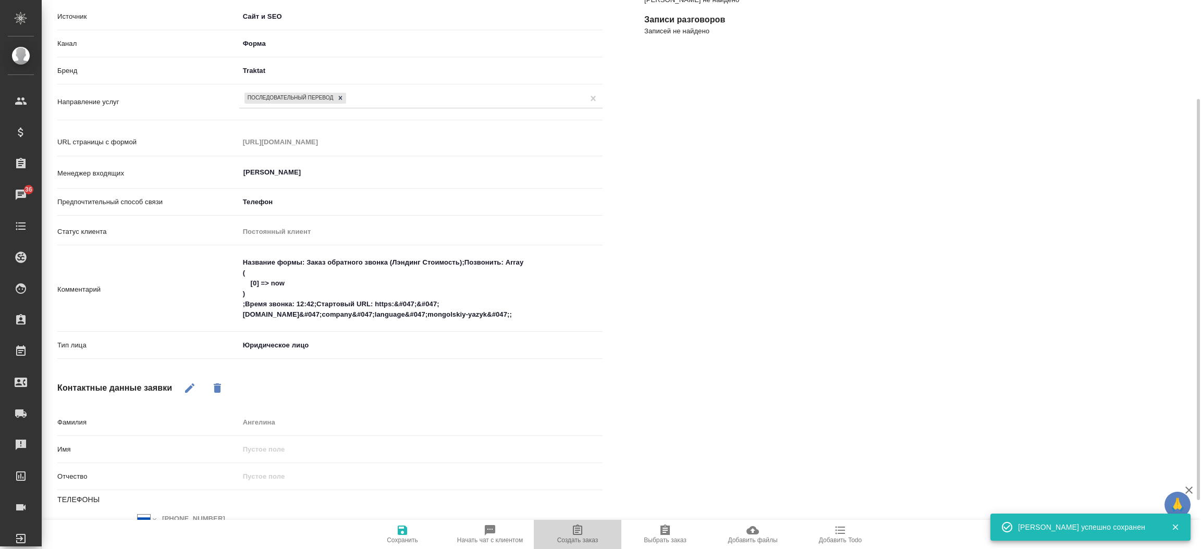
click at [584, 526] on span "Создать заказ" at bounding box center [577, 534] width 75 height 20
type textarea "x"
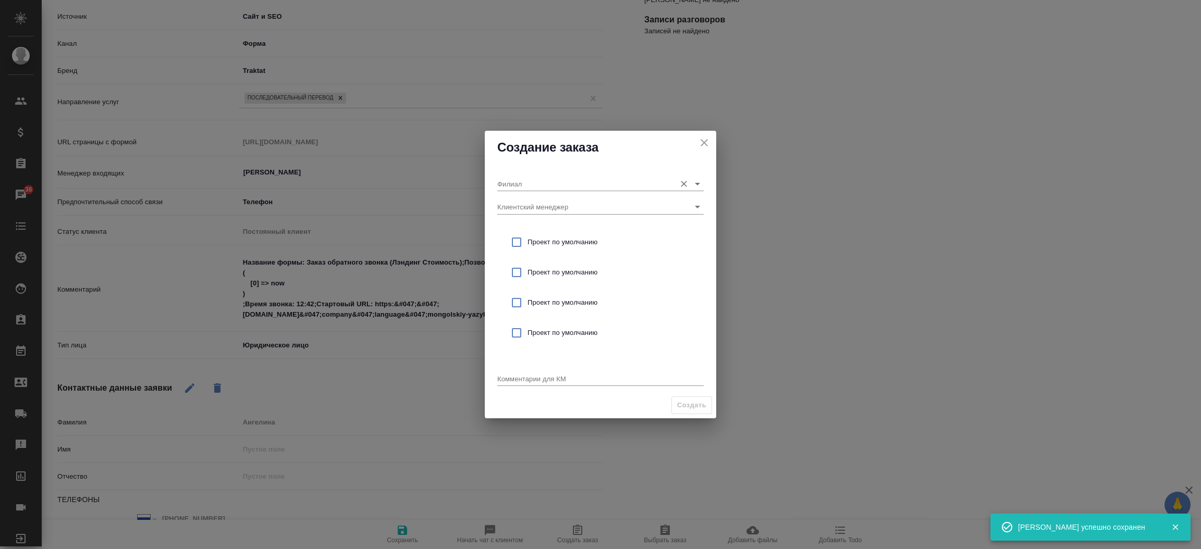
drag, startPoint x: 534, startPoint y: 191, endPoint x: 521, endPoint y: 181, distance: 16.4
click at [521, 181] on div "Филиал Клиентский менеджер Проект по умолчанию Проект по умолчанию Проект по ум…" at bounding box center [600, 278] width 231 height 228
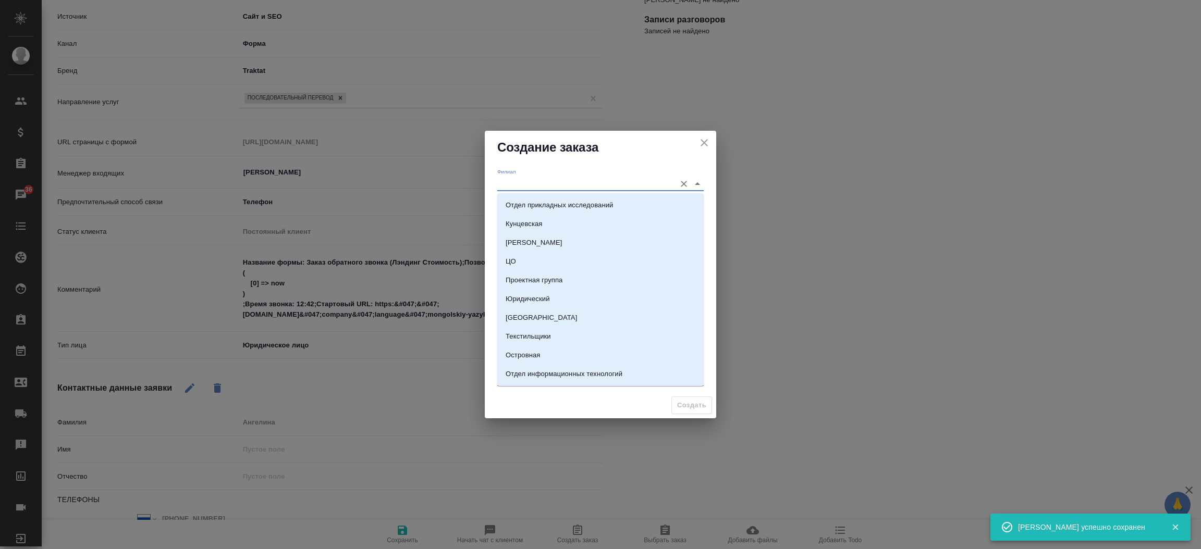
click at [521, 181] on input "Филиал" at bounding box center [583, 184] width 173 height 14
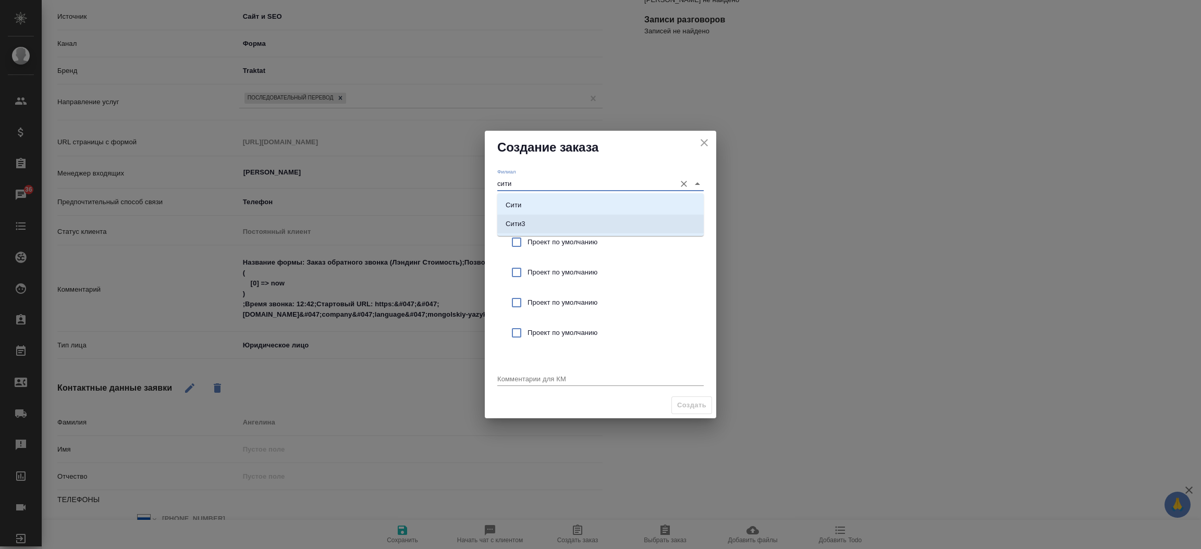
click at [527, 224] on li "Сити3" at bounding box center [600, 224] width 206 height 19
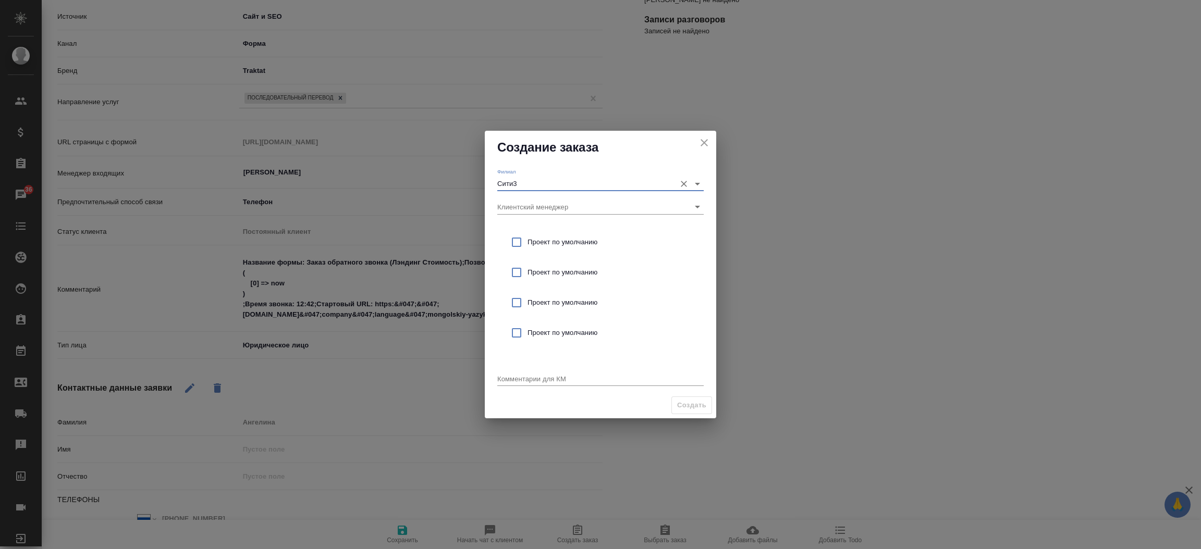
type input "Сити3"
click at [511, 236] on input "checkbox" at bounding box center [517, 242] width 22 height 22
checkbox input "true"
click at [511, 373] on div "x" at bounding box center [600, 379] width 206 height 13
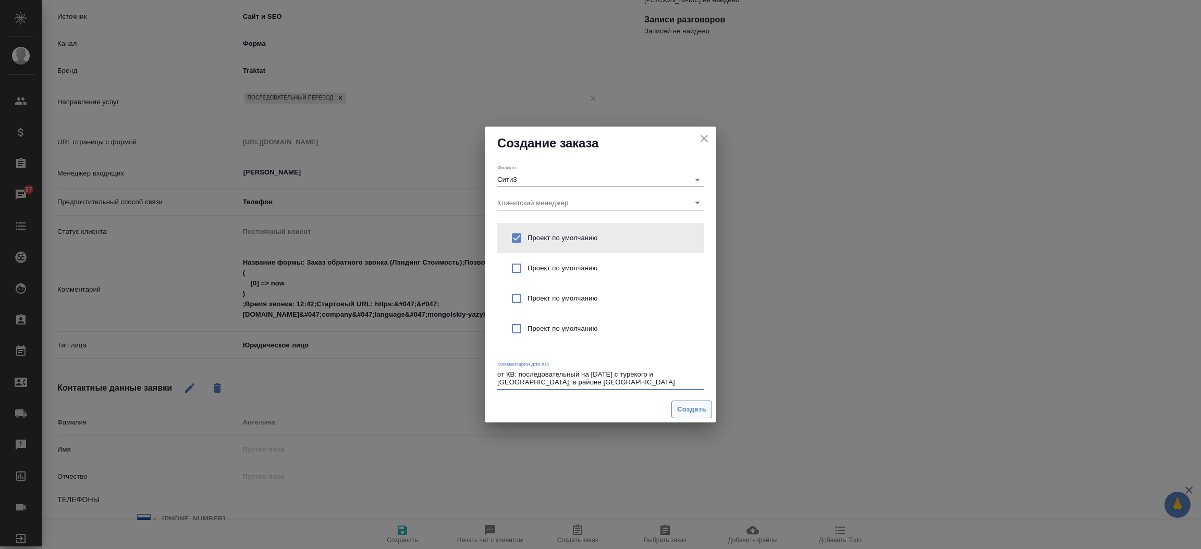
type textarea "от КВ: последовательный на 28 августа с турекого и монгольсокго, в районе Белор…"
click at [700, 406] on span "Создать" at bounding box center [691, 410] width 29 height 12
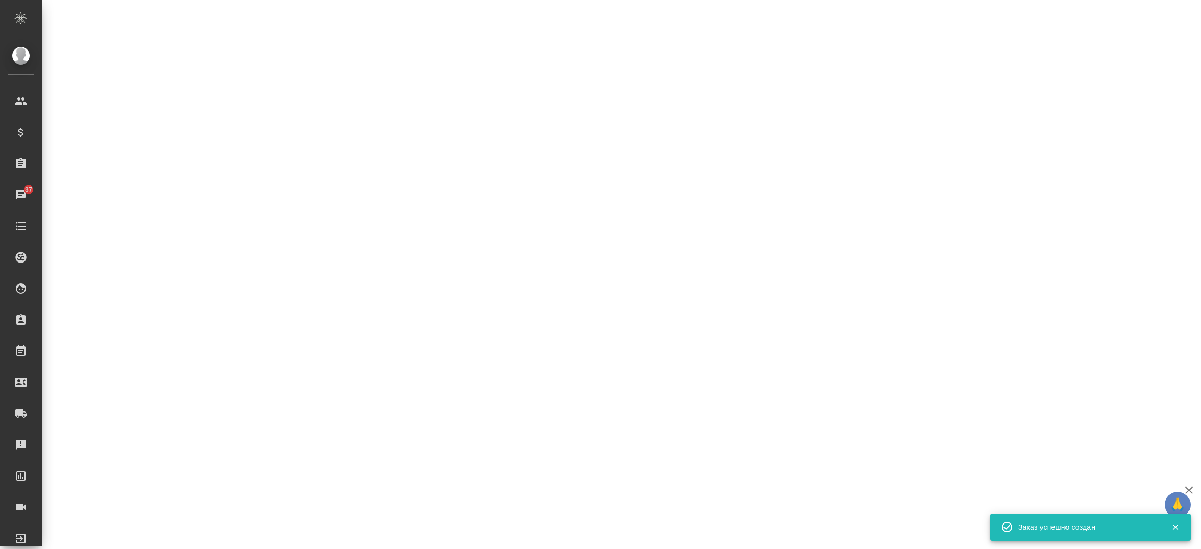
select select "RU"
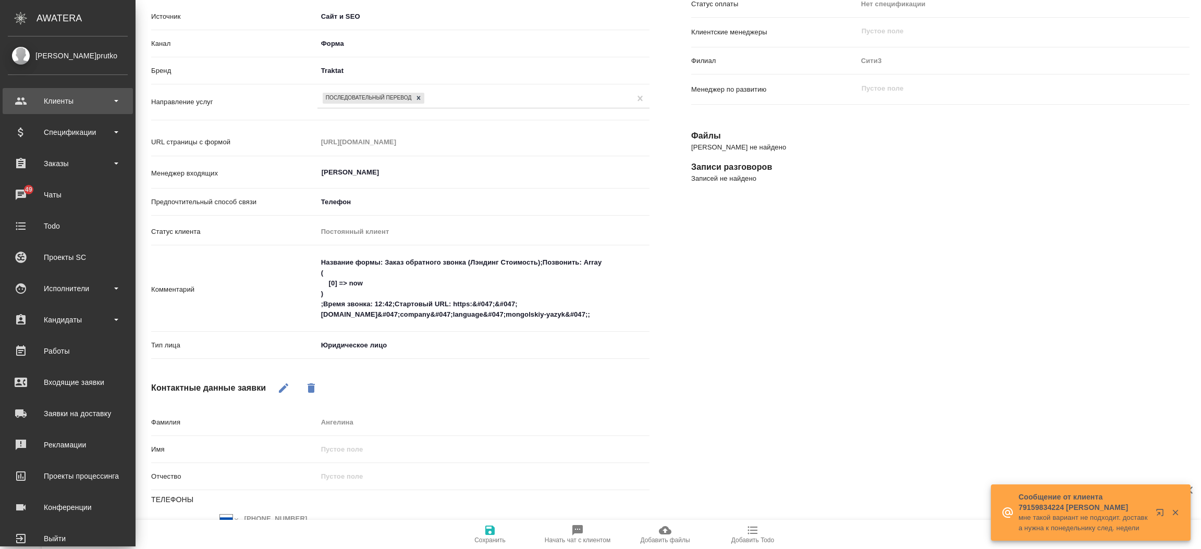
click at [34, 93] on div "Клиенты" at bounding box center [68, 101] width 120 height 16
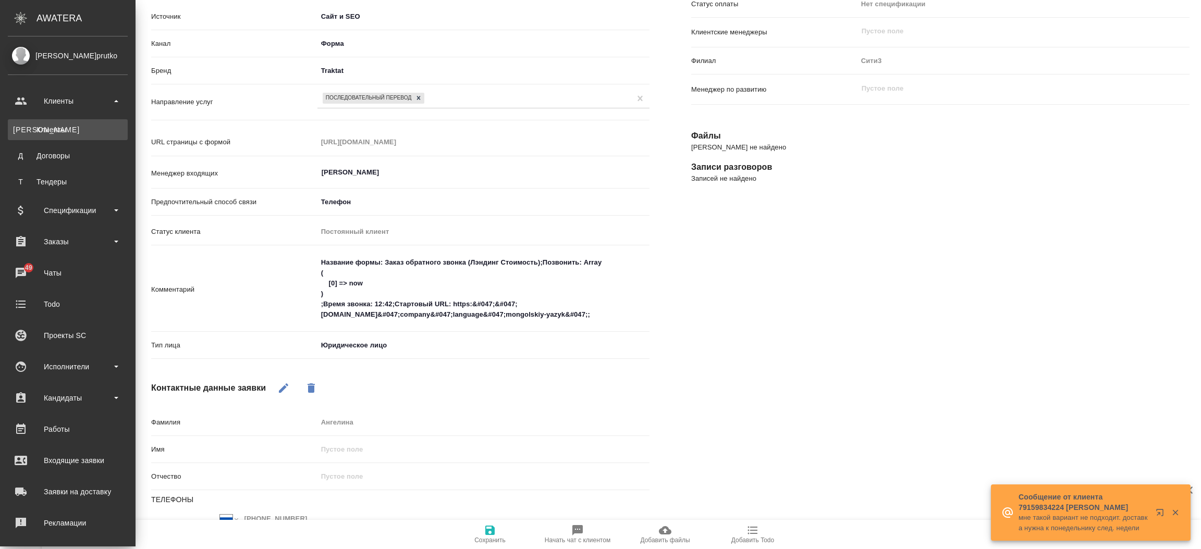
type textarea "x"
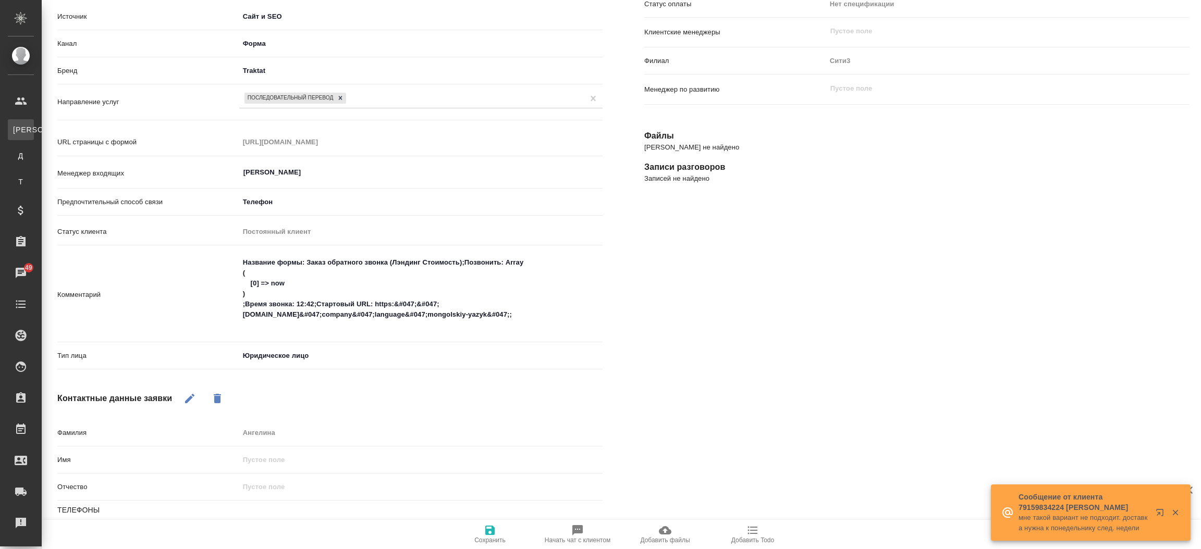
click at [16, 132] on div "Клиенты" at bounding box center [8, 130] width 16 height 10
select select "RU"
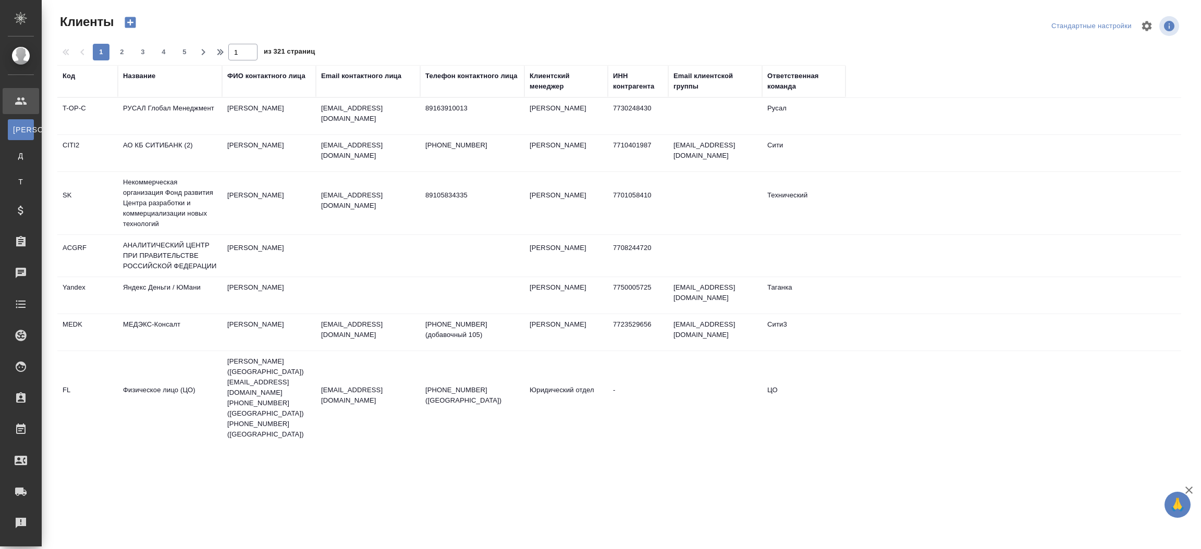
click at [140, 72] on div "Название" at bounding box center [139, 76] width 32 height 10
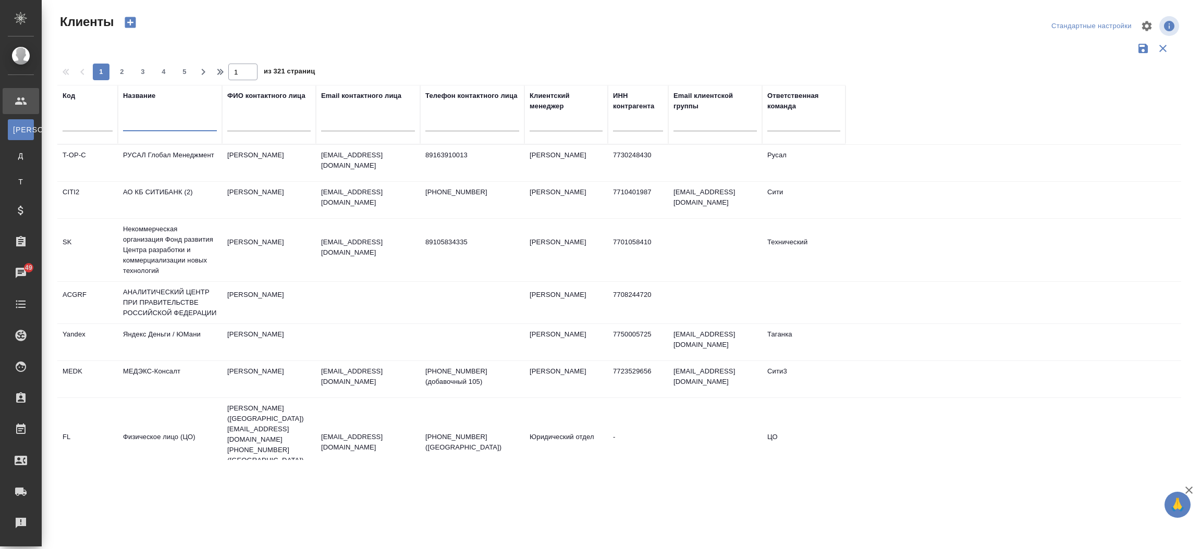
click at [145, 123] on input "text" at bounding box center [170, 124] width 94 height 13
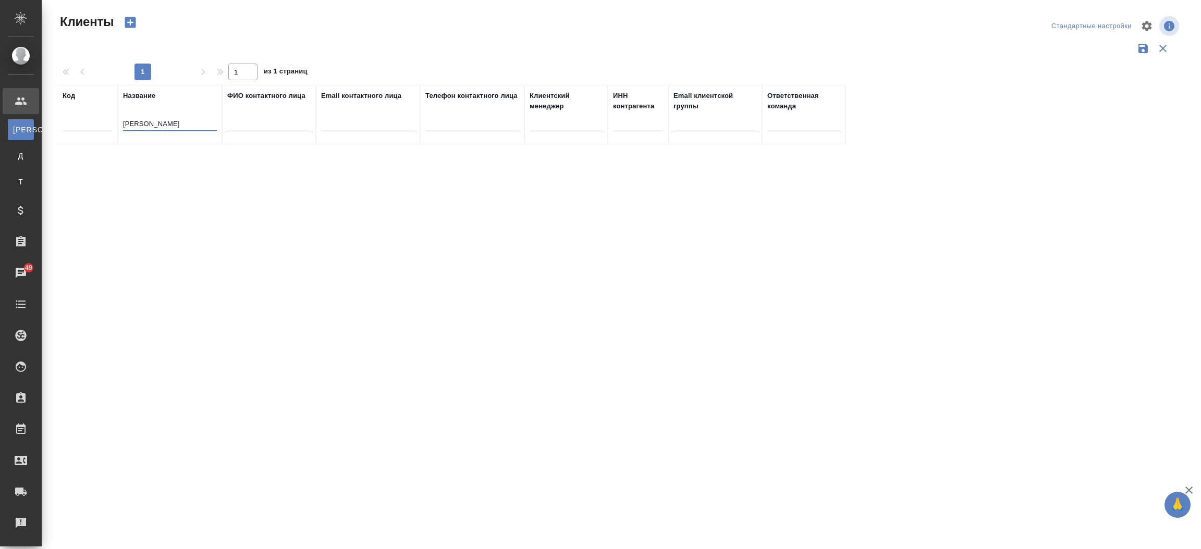
drag, startPoint x: 145, startPoint y: 123, endPoint x: 242, endPoint y: -95, distance: 238.7
click at [242, 0] on html "🙏 .cls-1 fill:#fff; AWATERA Прутько Ирина i.prutko Клиенты К Клиенты Д Договоры…" at bounding box center [600, 274] width 1201 height 549
type input "Ф"
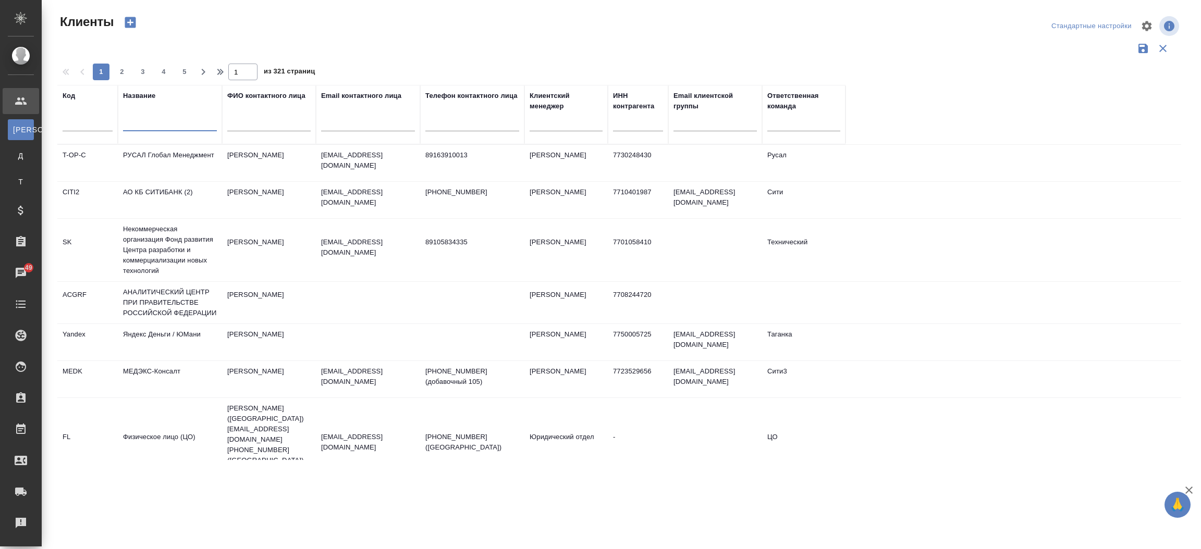
click at [348, 121] on input "text" at bounding box center [368, 124] width 94 height 13
paste input "[PERSON_NAME][EMAIL_ADDRESS][DOMAIN_NAME]"
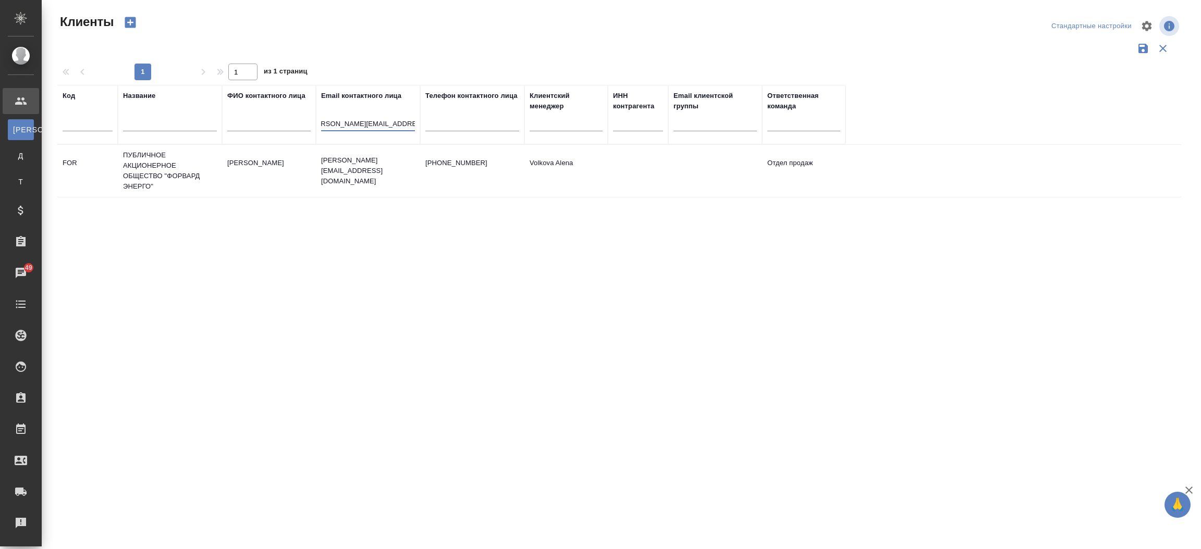
type input "[PERSON_NAME][EMAIL_ADDRESS][DOMAIN_NAME]"
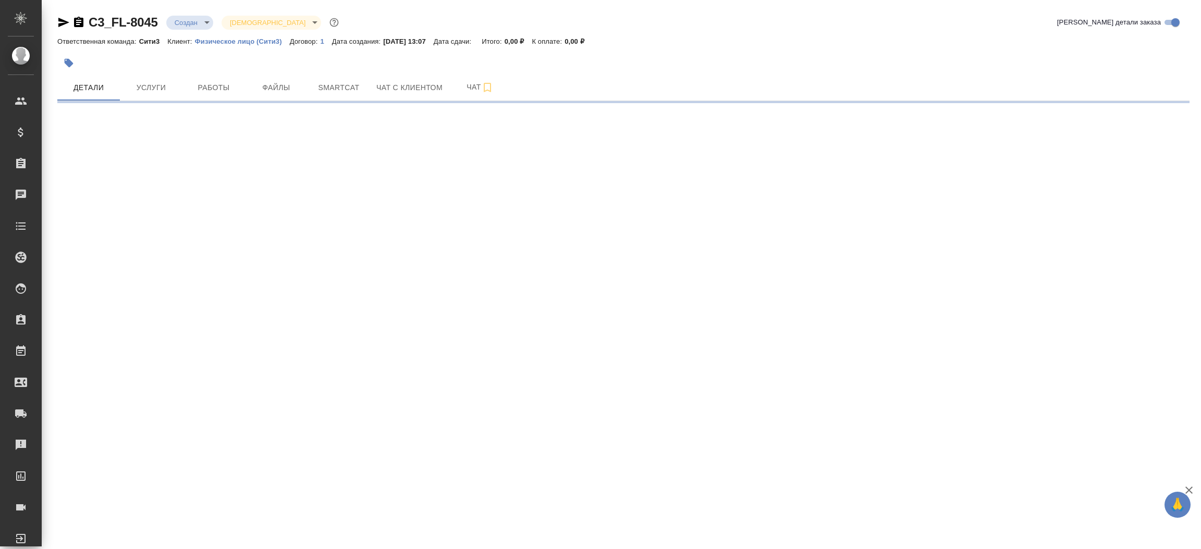
select select "RU"
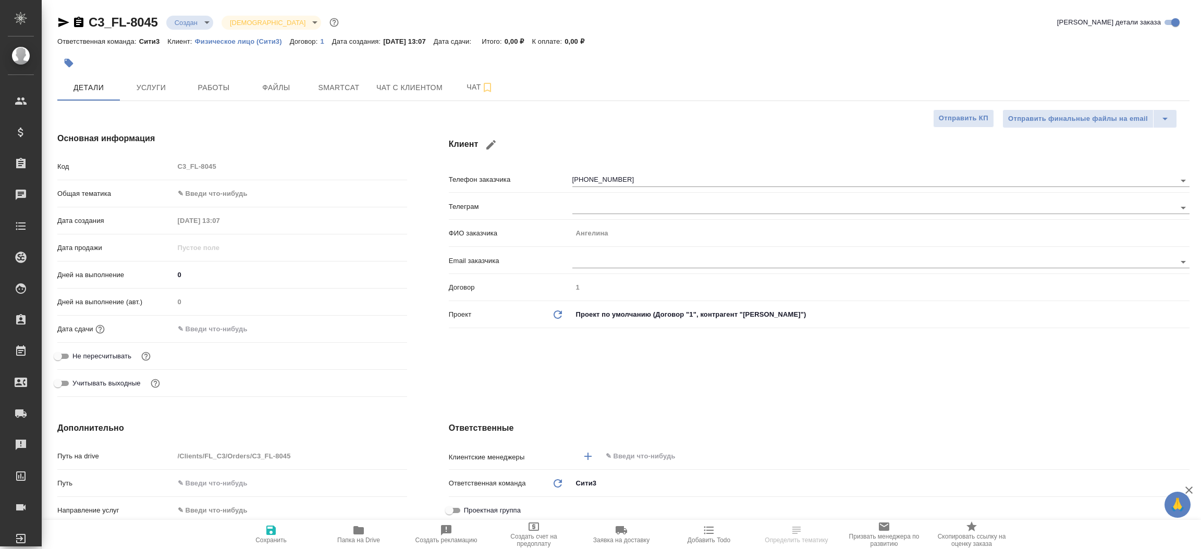
type textarea "x"
click at [61, 24] on icon "button" at bounding box center [63, 22] width 11 height 9
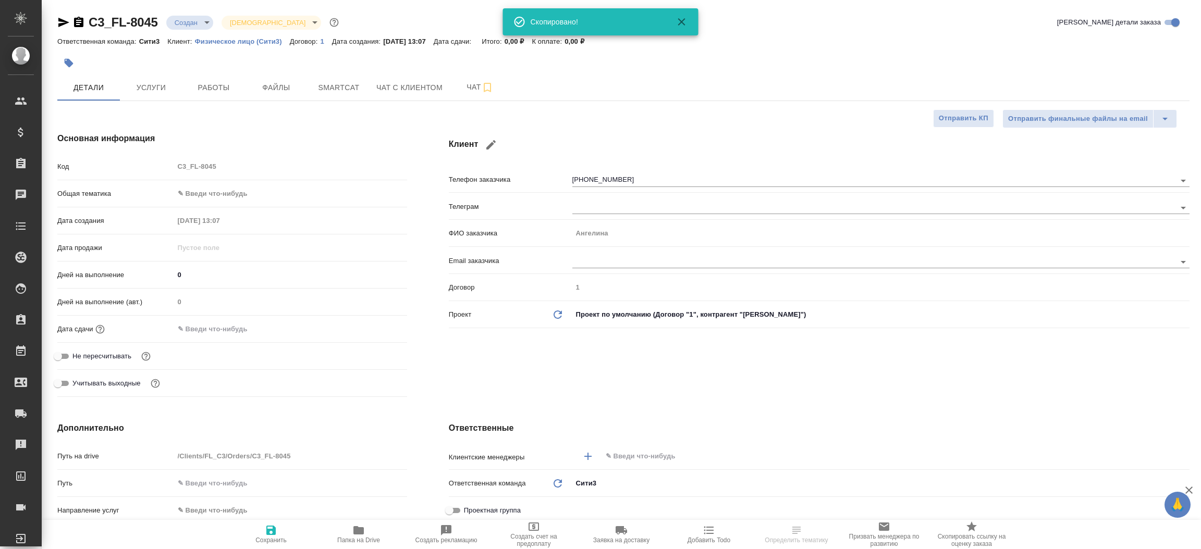
type textarea "x"
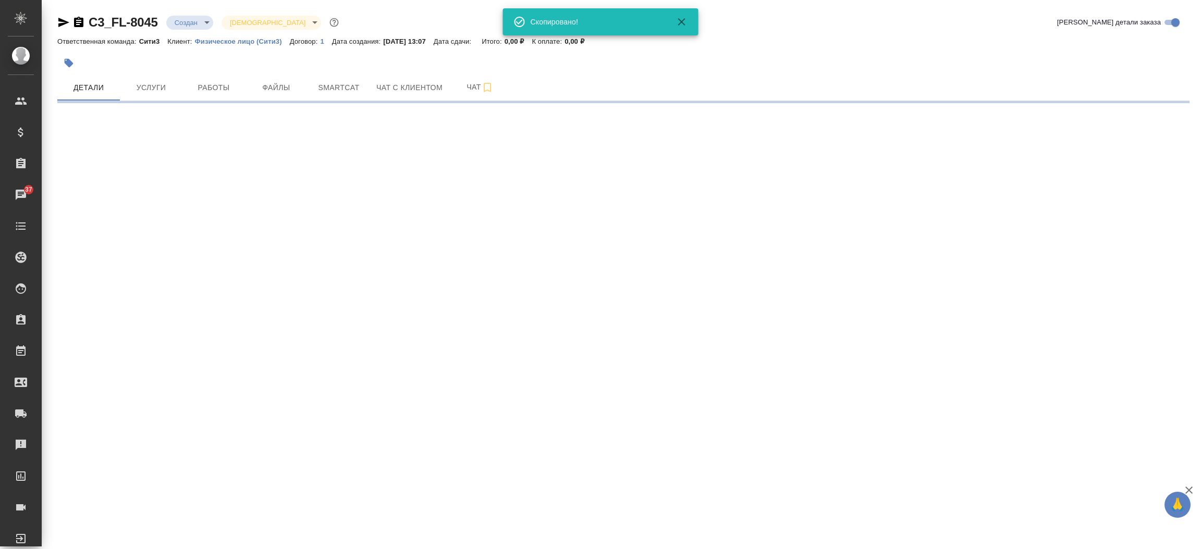
select select "RU"
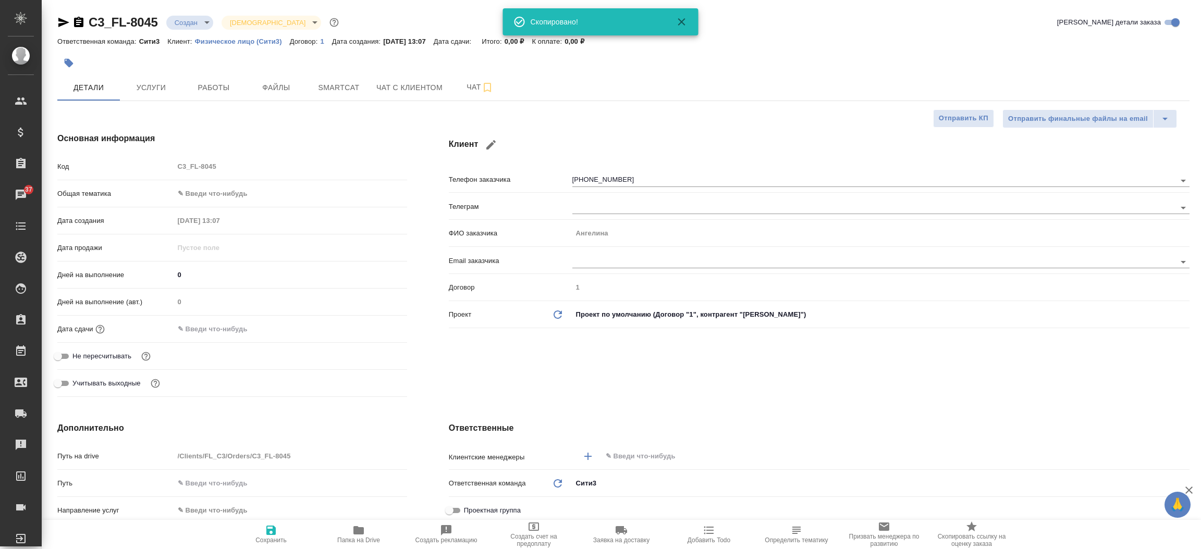
type textarea "x"
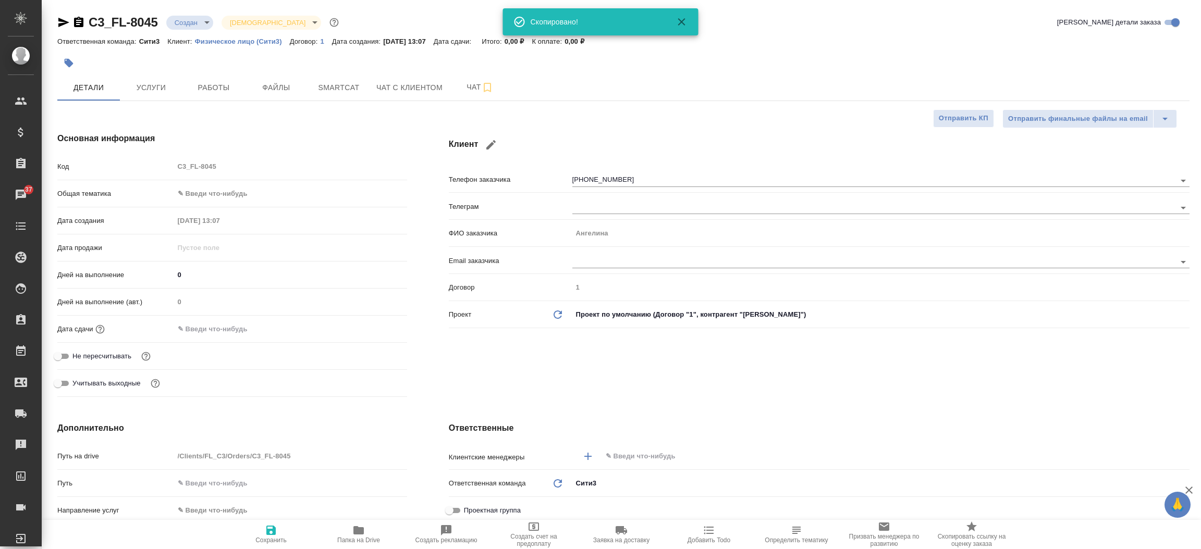
type textarea "x"
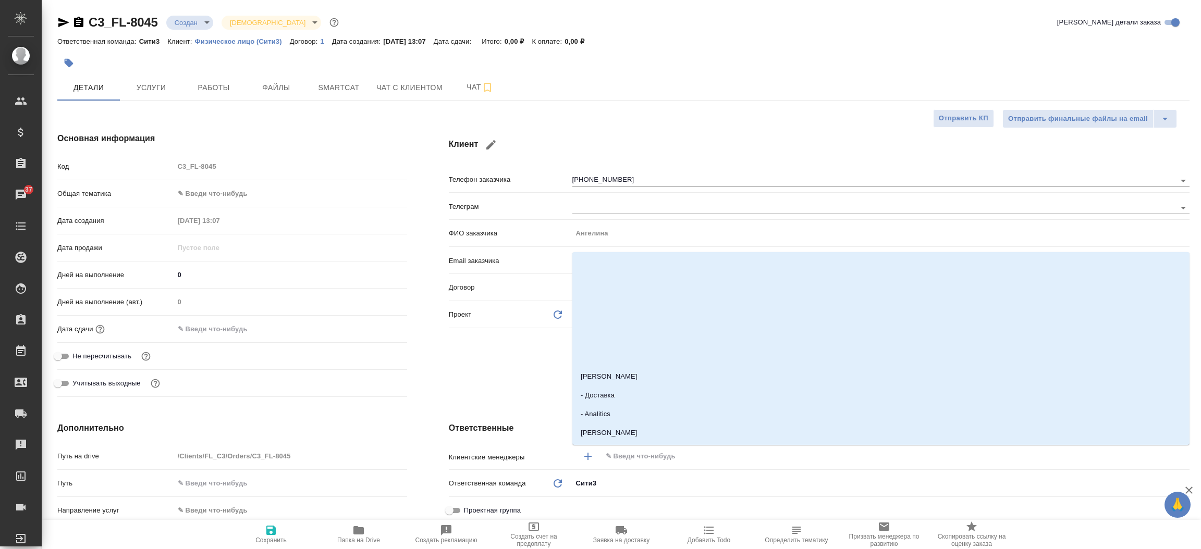
click at [644, 452] on input "text" at bounding box center [878, 456] width 547 height 13
type input "никит"
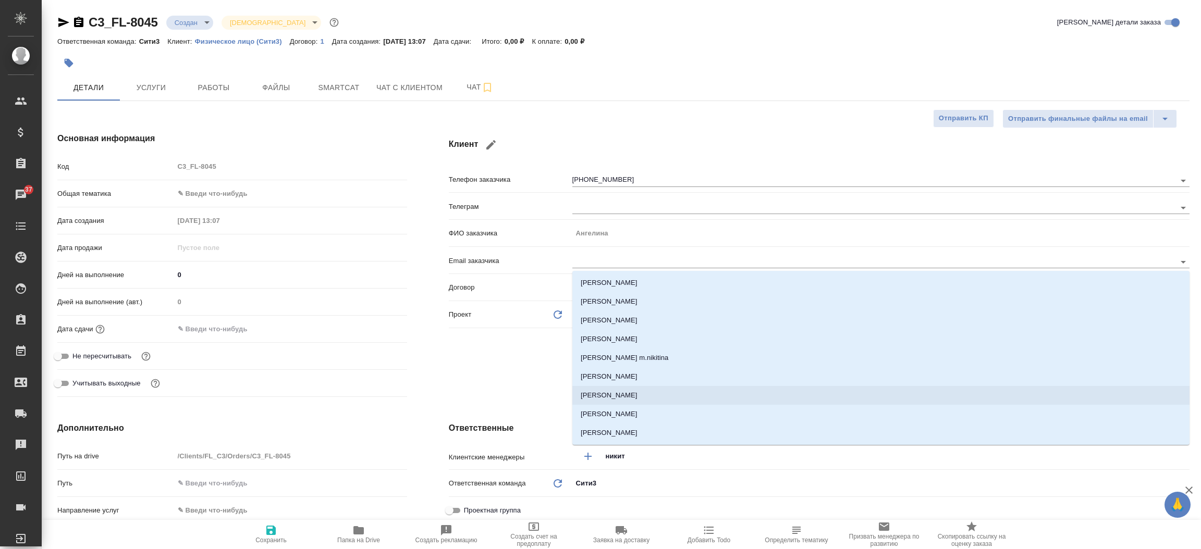
click at [636, 394] on li "Никитина Татьяна" at bounding box center [880, 395] width 617 height 19
type textarea "x"
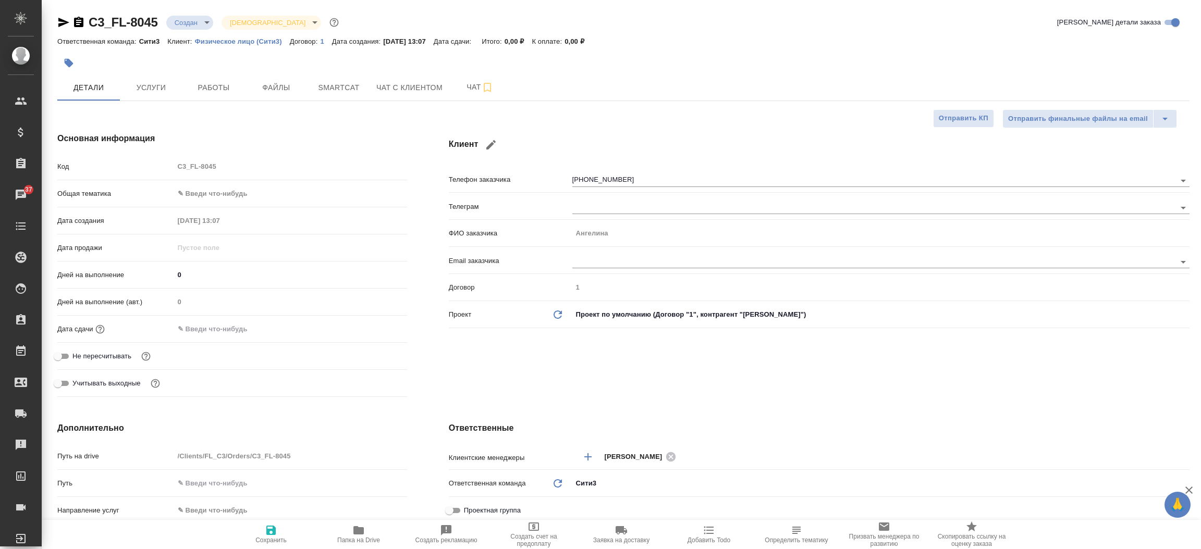
click at [439, 343] on div "Клиент Телефон заказчика +79811303383 Телеграм ФИО заказчика Ангелина Email зак…" at bounding box center [819, 267] width 782 height 311
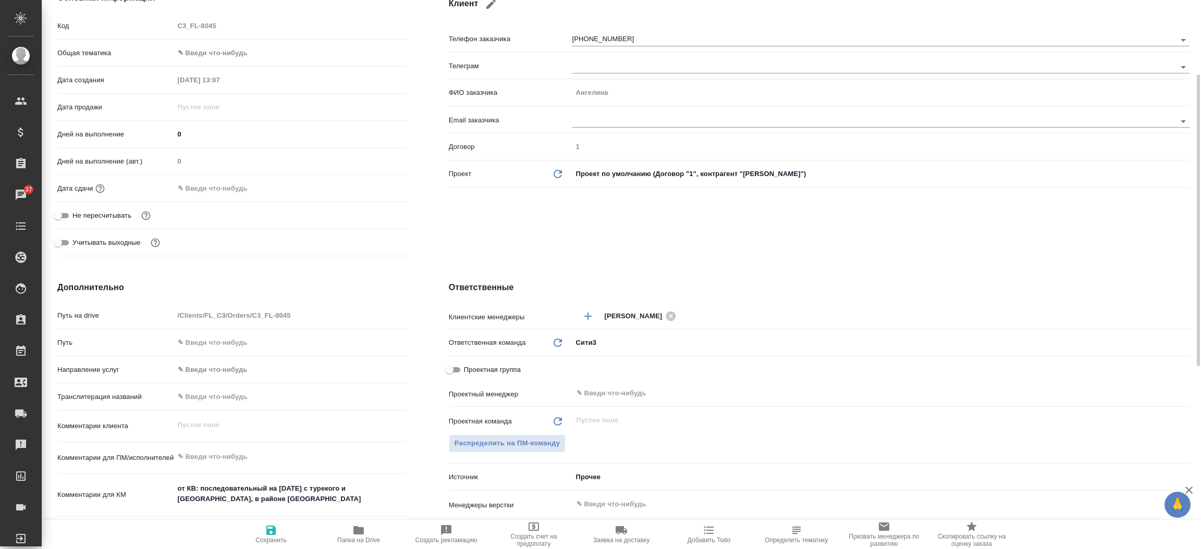
scroll to position [156, 0]
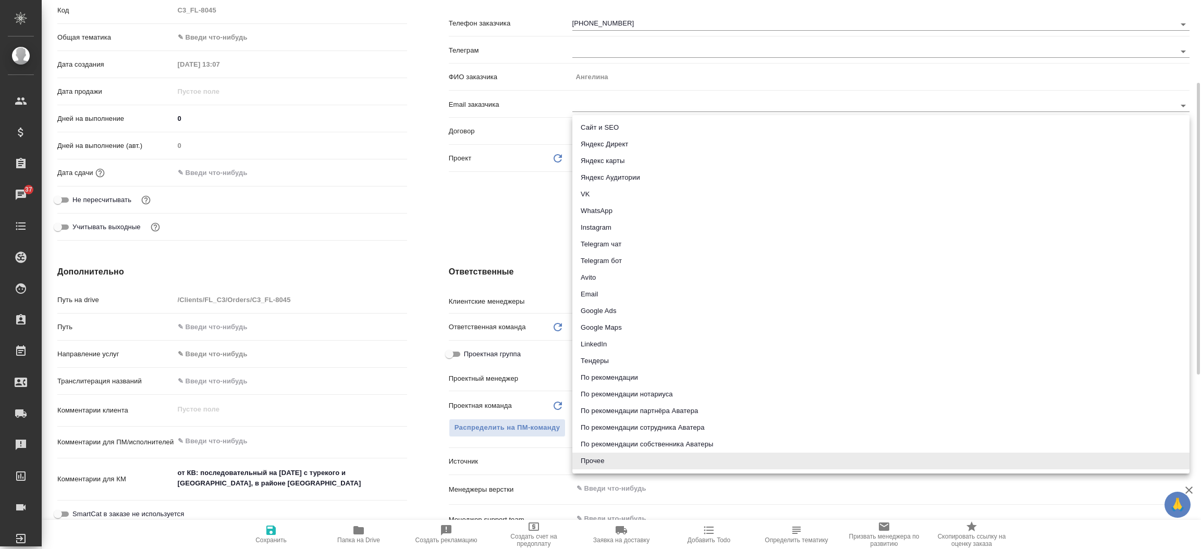
click at [637, 464] on body "🙏 .cls-1 fill:#fff; AWATERA Прутько Ирина i.prutko Клиенты Спецификации Заказы …" at bounding box center [600, 274] width 1201 height 549
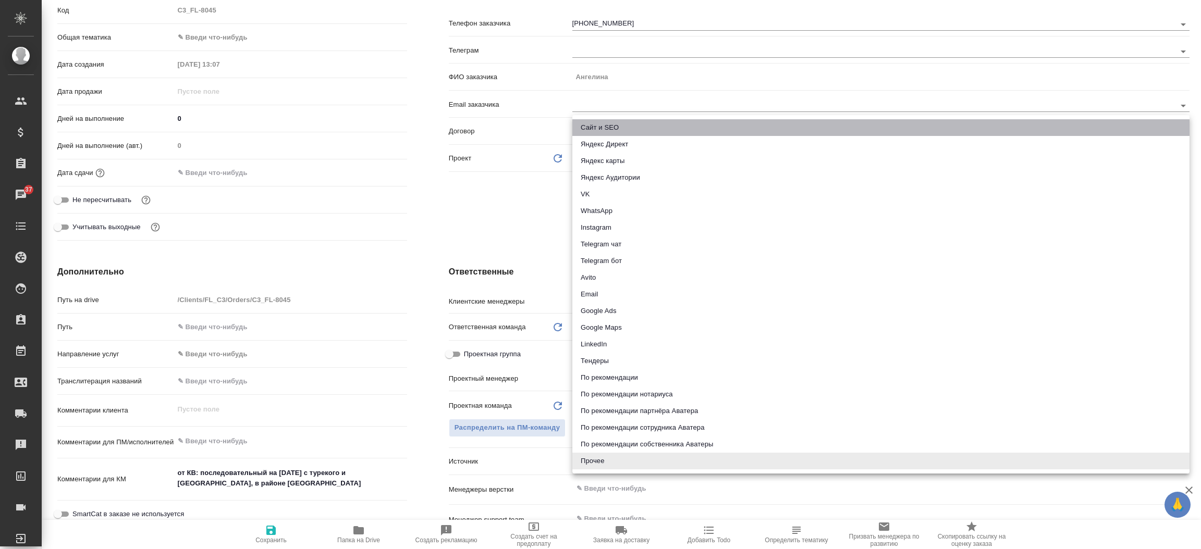
click at [618, 120] on li "Сайт и SEO" at bounding box center [880, 127] width 617 height 17
type textarea "x"
type input "seo"
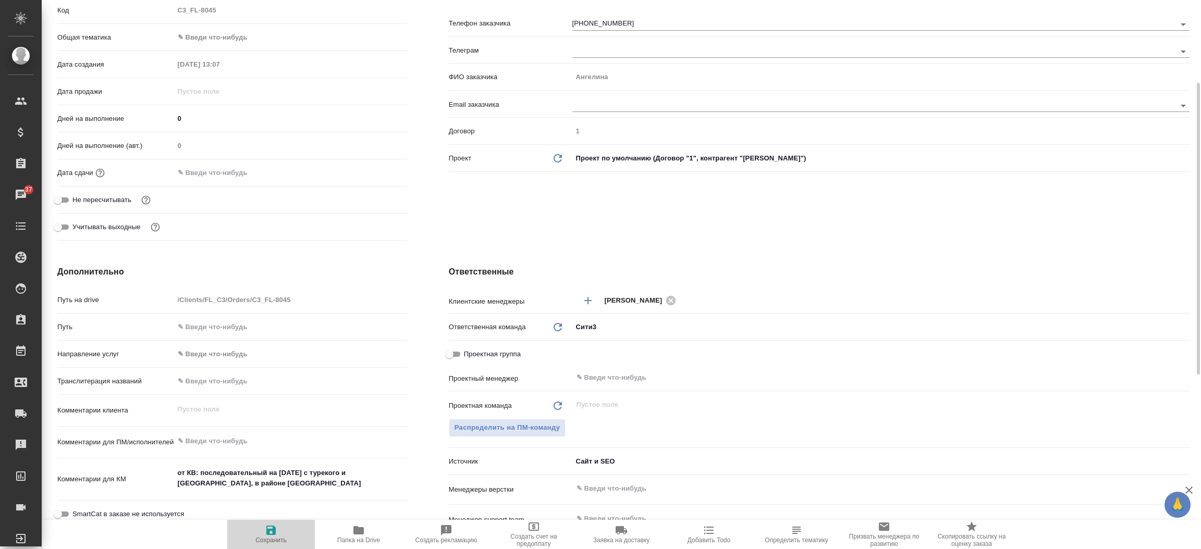
click at [278, 534] on span "Сохранить" at bounding box center [271, 534] width 75 height 20
type textarea "x"
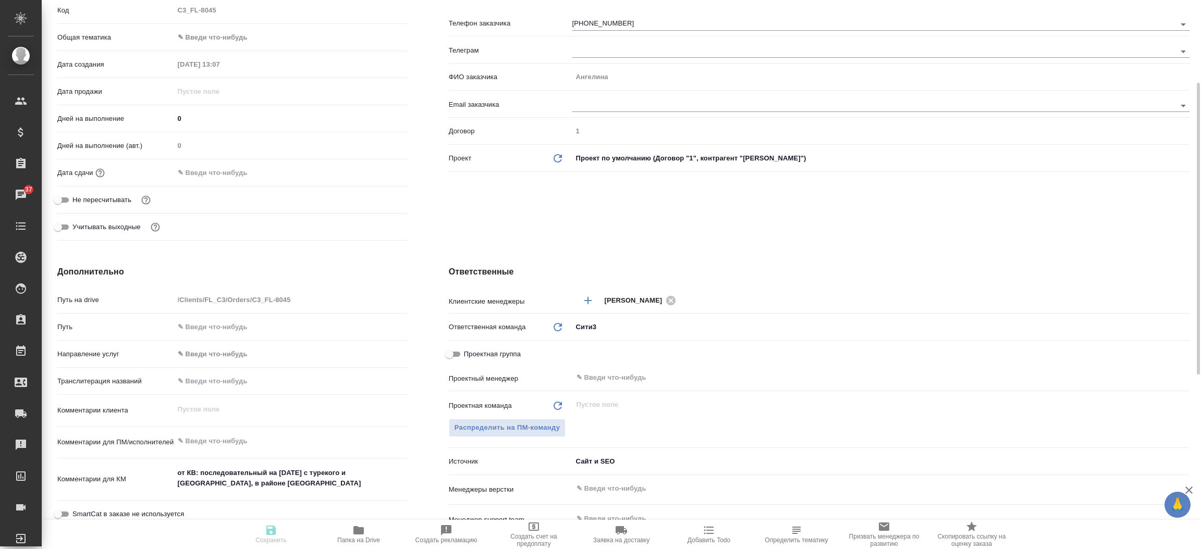
type textarea "x"
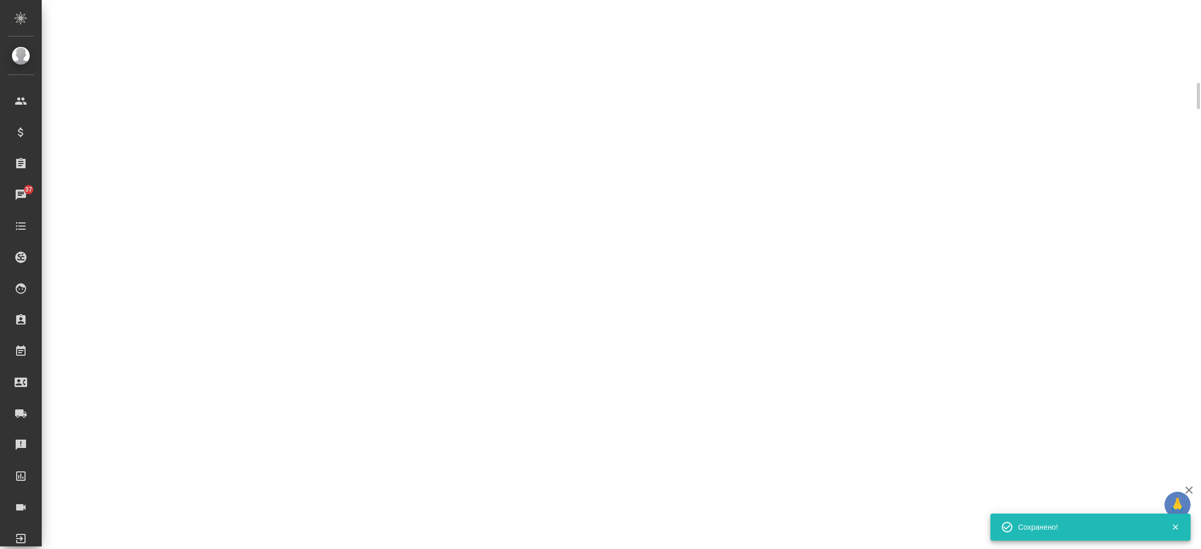
select select "RU"
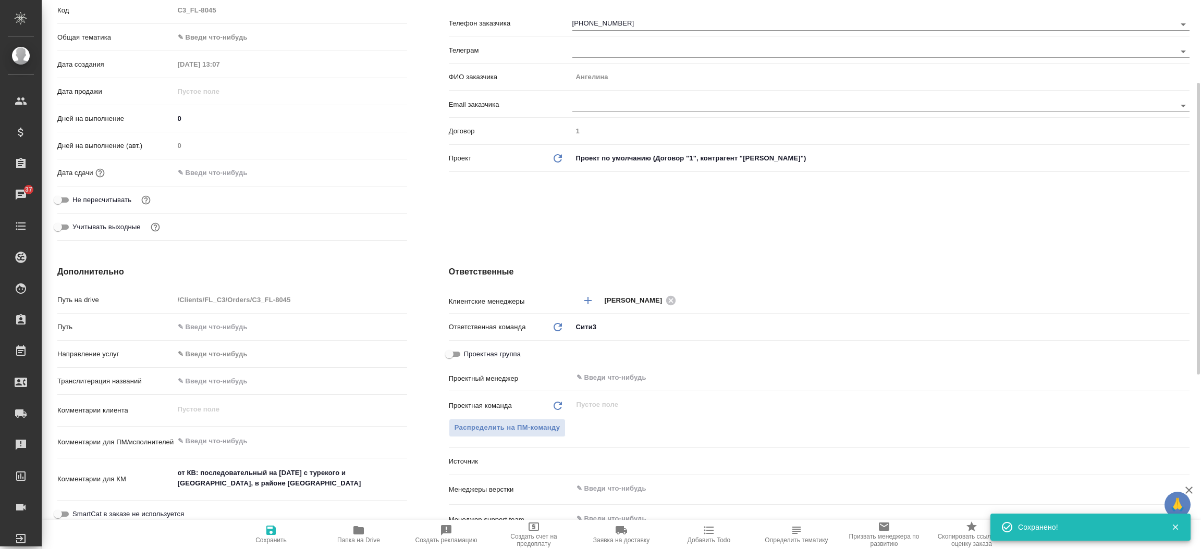
type textarea "x"
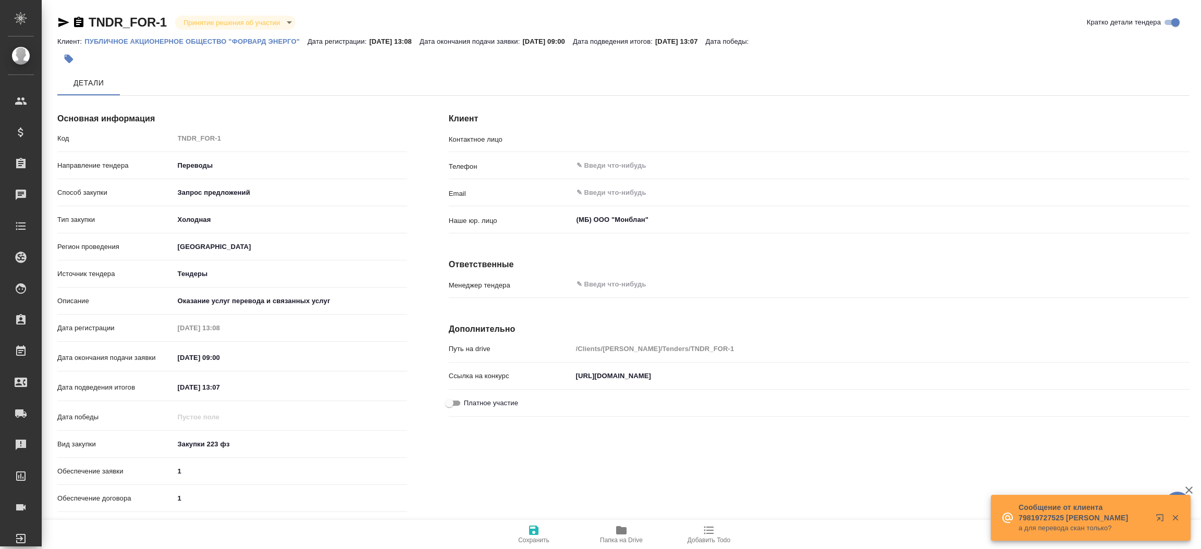
type input "[PERSON_NAME]"
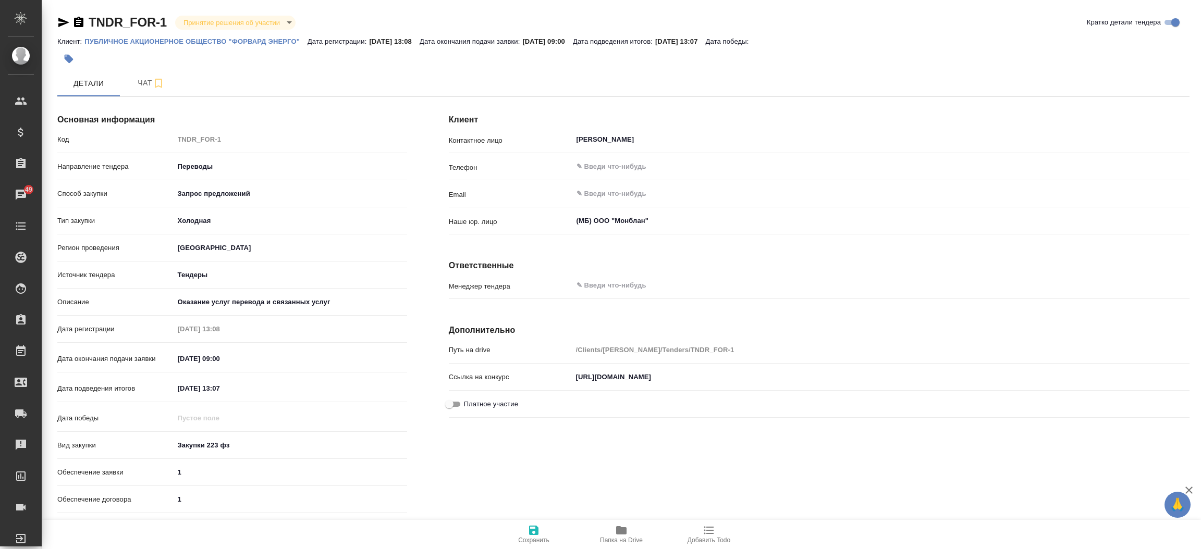
click at [199, 36] on link "ПУБЛИЧНОЕ АКЦИОНЕРНОЕ ОБЩЕСТВО "ФОРВАРД ЭНЕРГО"" at bounding box center [195, 40] width 223 height 9
click at [128, 81] on span "Чат" at bounding box center [151, 83] width 50 height 13
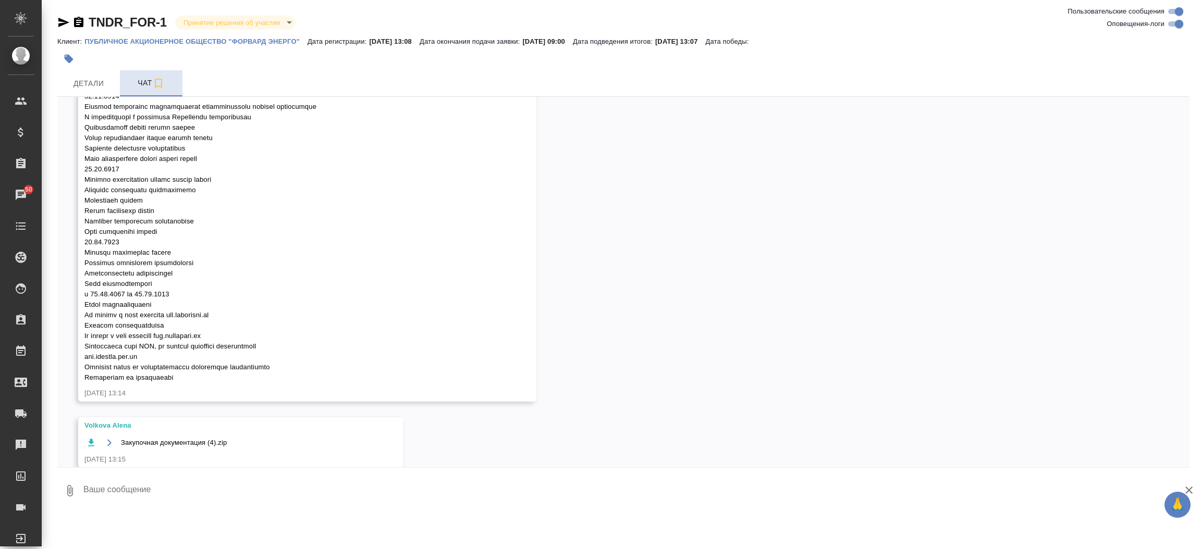
scroll to position [886, 0]
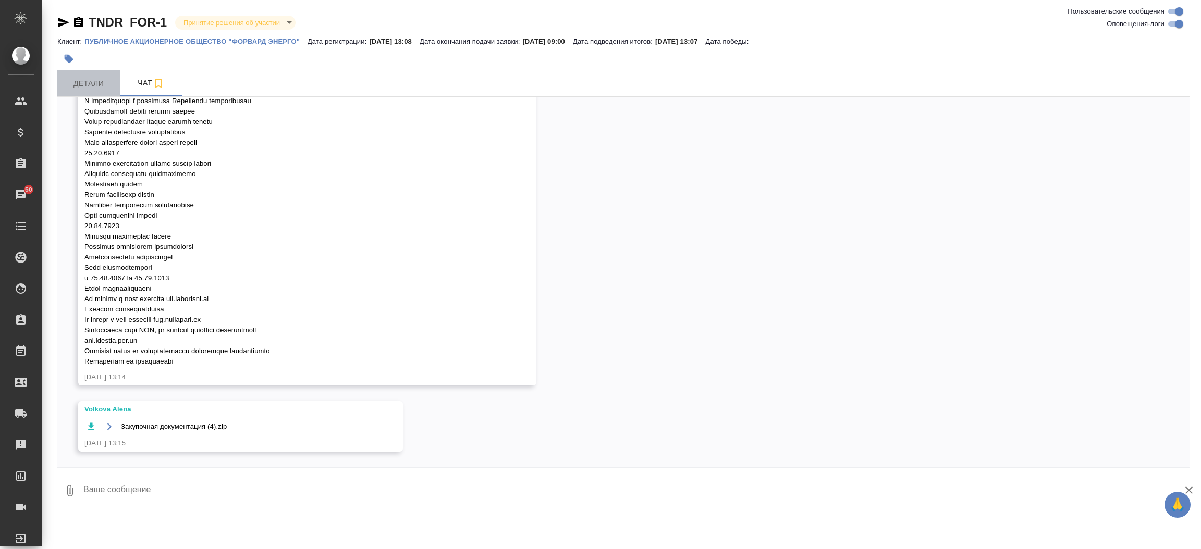
click at [96, 86] on span "Детали" at bounding box center [89, 83] width 50 height 13
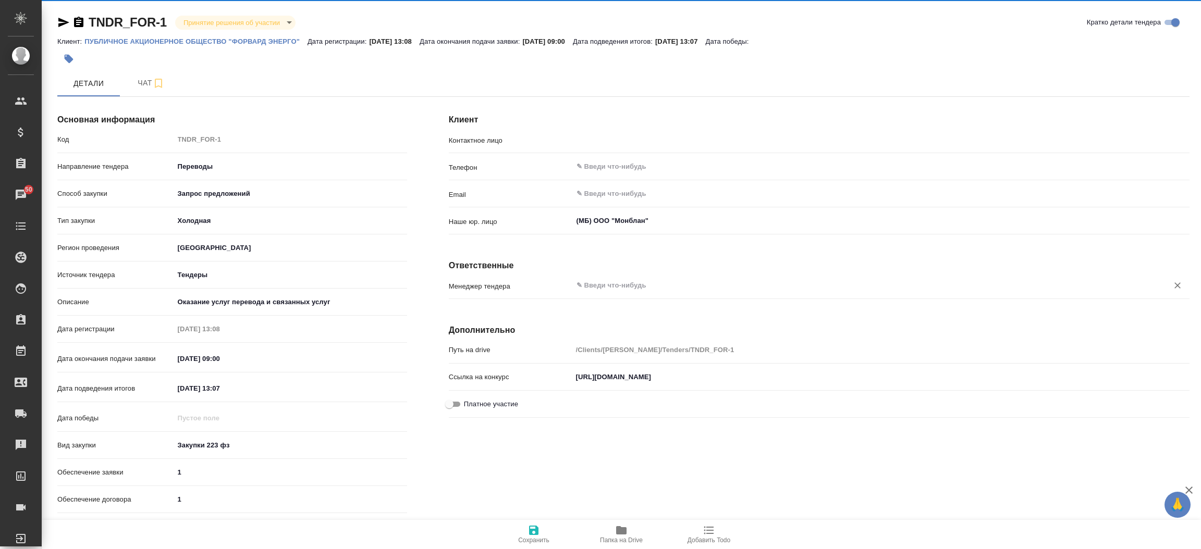
type input "[PERSON_NAME]"
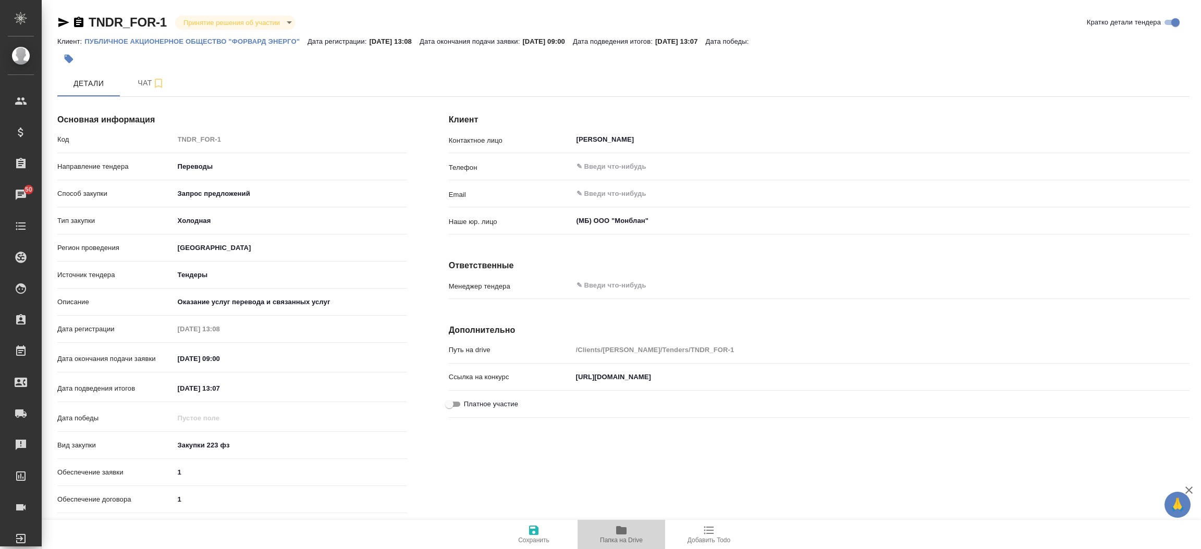
click at [615, 533] on icon "button" at bounding box center [621, 530] width 13 height 13
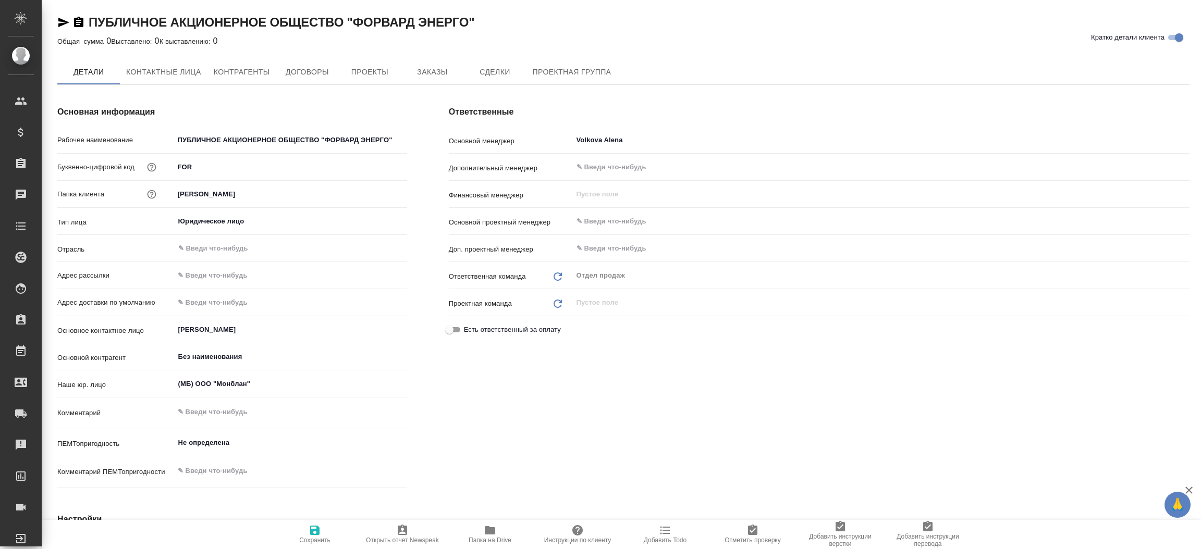
type textarea "x"
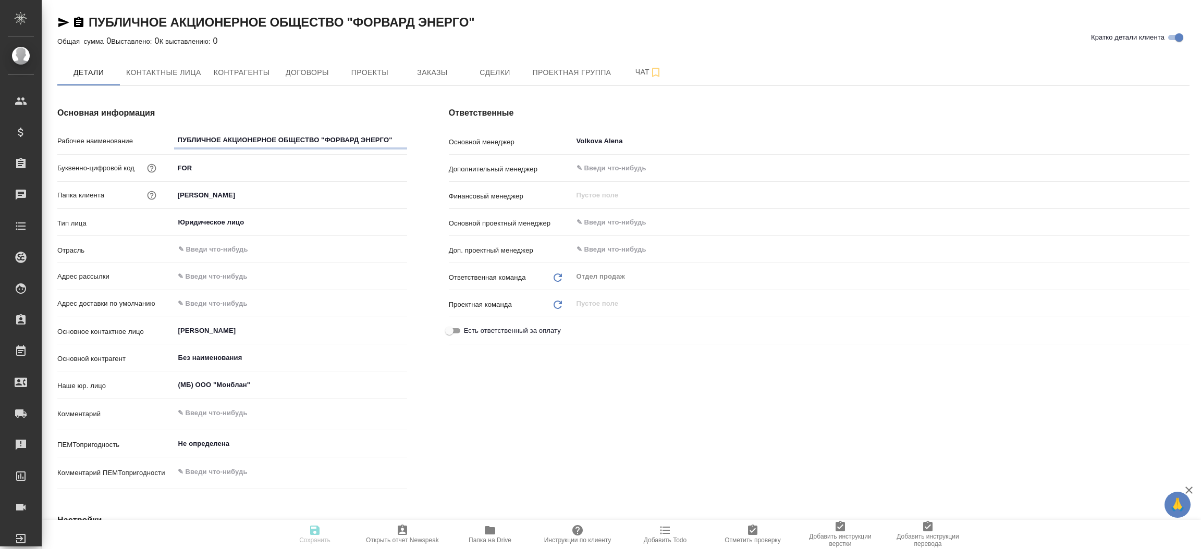
type textarea "x"
click at [198, 66] on span "Контактные лица" at bounding box center [163, 72] width 75 height 13
select select "RU"
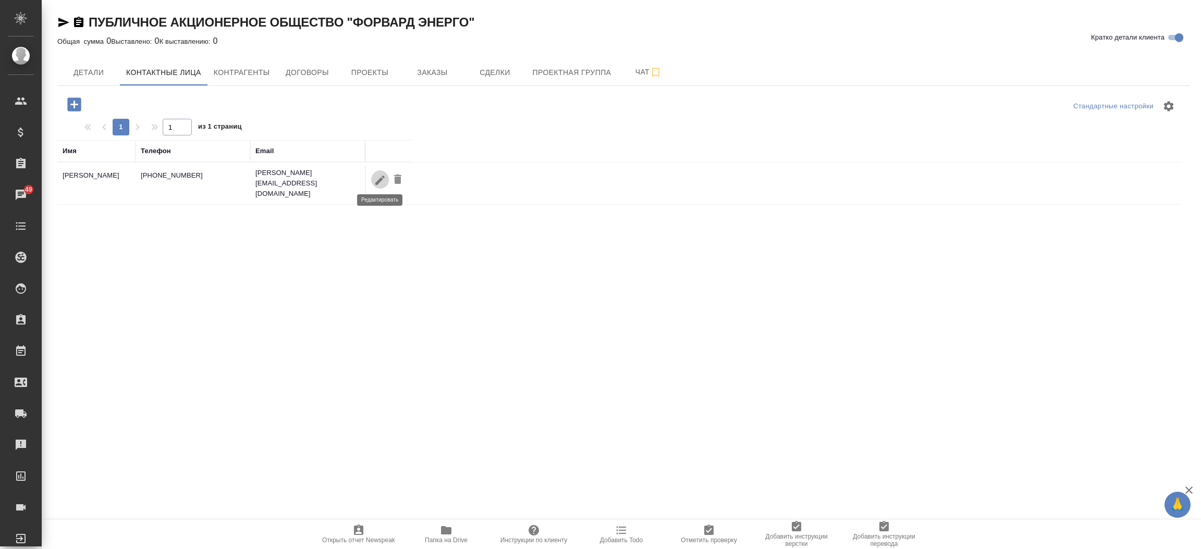
click at [379, 180] on icon "button" at bounding box center [379, 179] width 9 height 9
type input "[PERSON_NAME]"
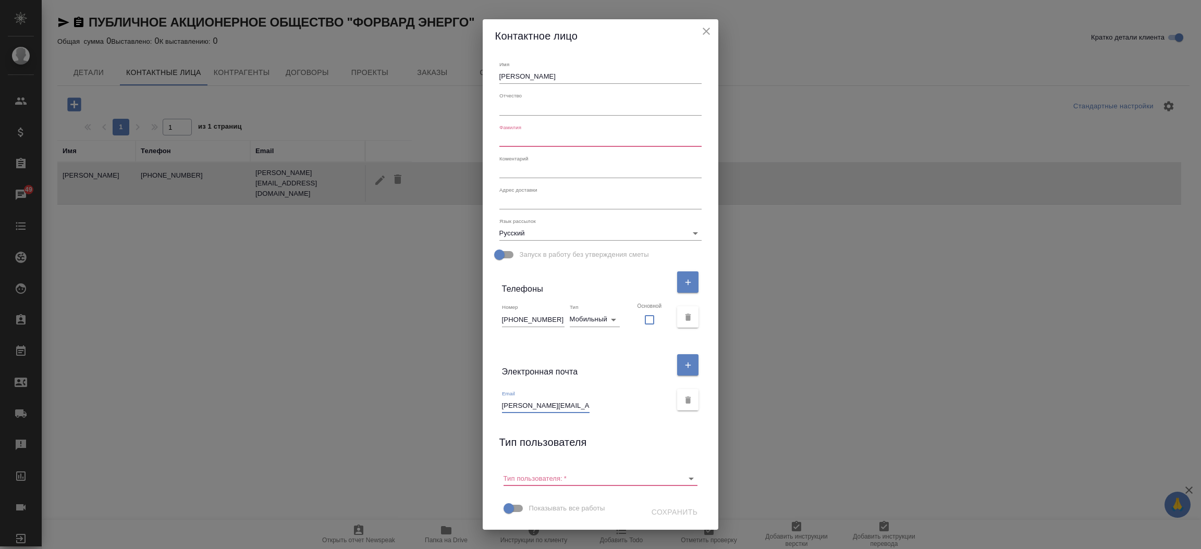
click at [524, 402] on input "[PERSON_NAME][EMAIL_ADDRESS][DOMAIN_NAME]" at bounding box center [546, 406] width 88 height 15
click at [700, 32] on icon "close" at bounding box center [706, 31] width 13 height 13
